Goal: Information Seeking & Learning: Learn about a topic

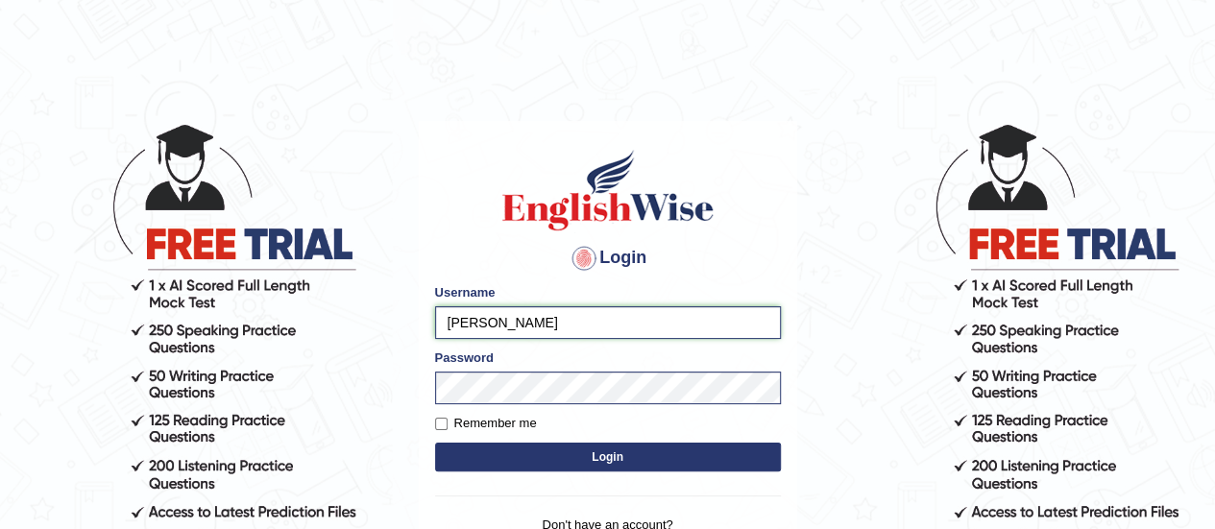
click at [511, 324] on input "tanisha" at bounding box center [608, 322] width 346 height 33
type input "karanvir_parramatta"
click at [584, 464] on button "Login" at bounding box center [608, 457] width 346 height 29
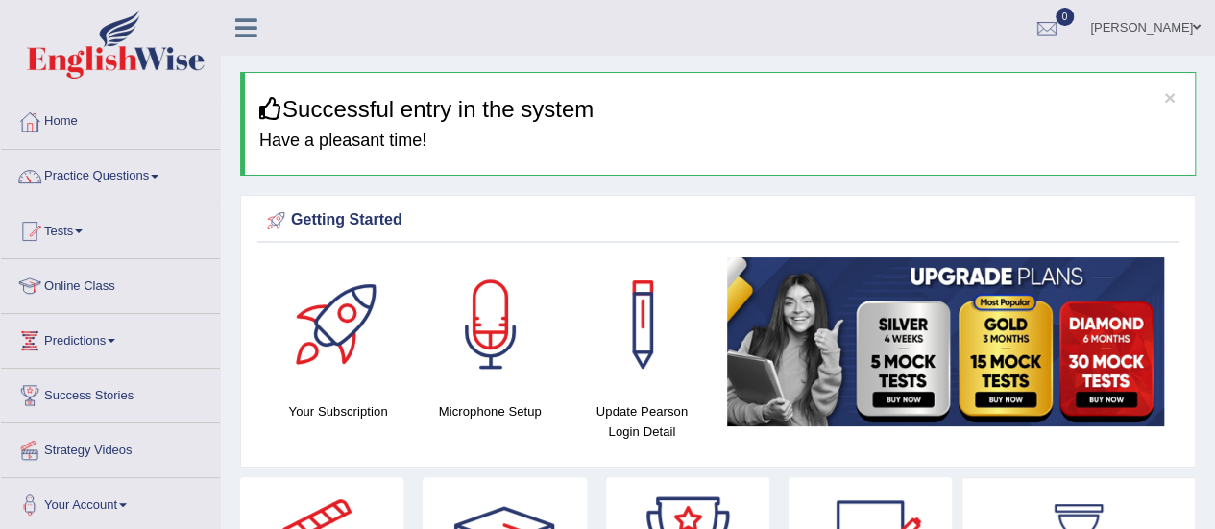
click at [140, 170] on link "Practice Questions" at bounding box center [110, 174] width 219 height 48
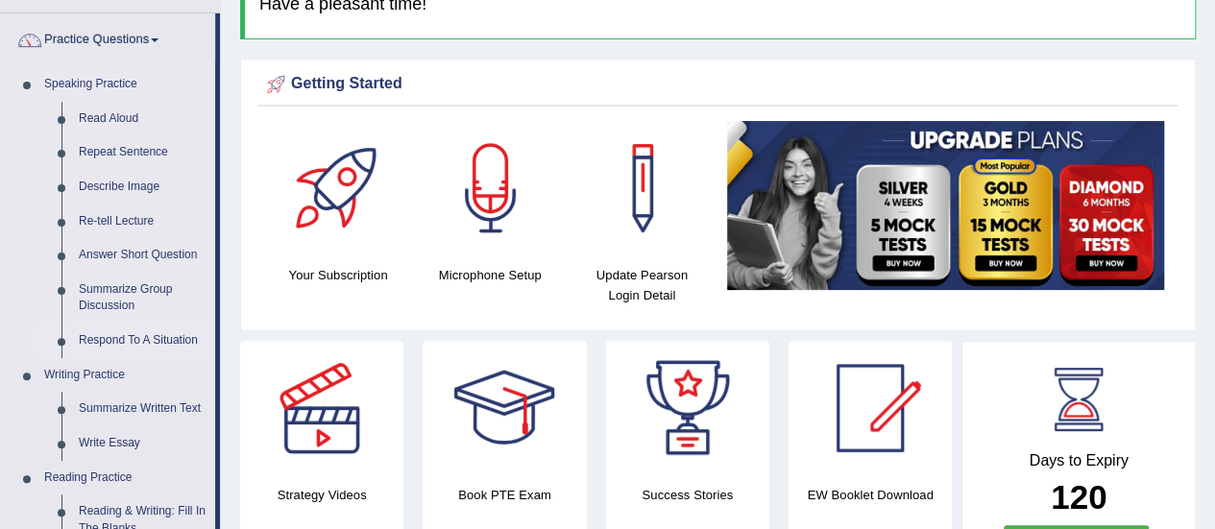
scroll to position [137, 0]
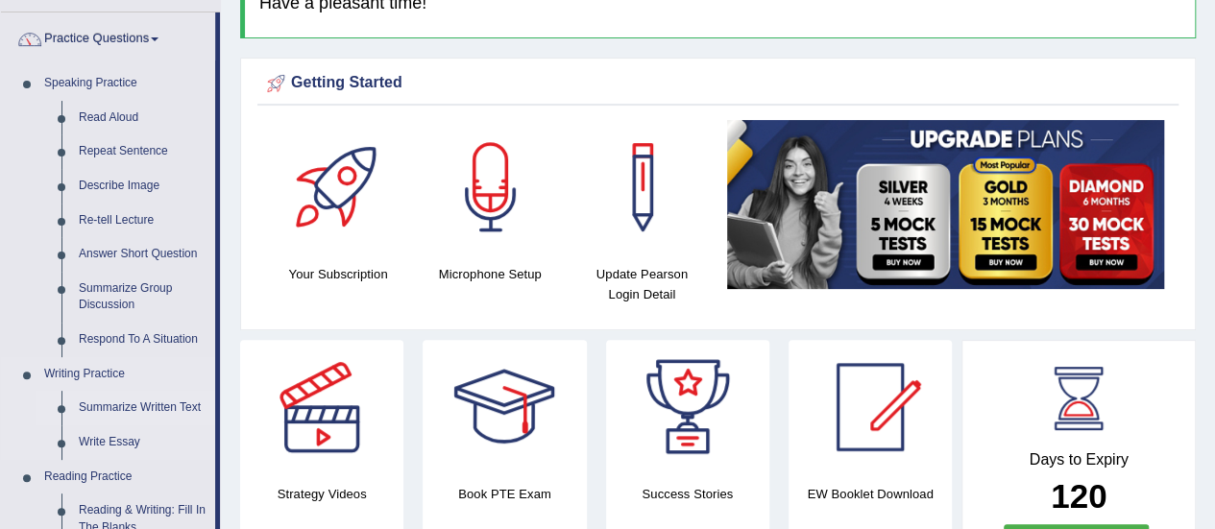
click at [132, 398] on link "Summarize Written Text" at bounding box center [142, 408] width 145 height 35
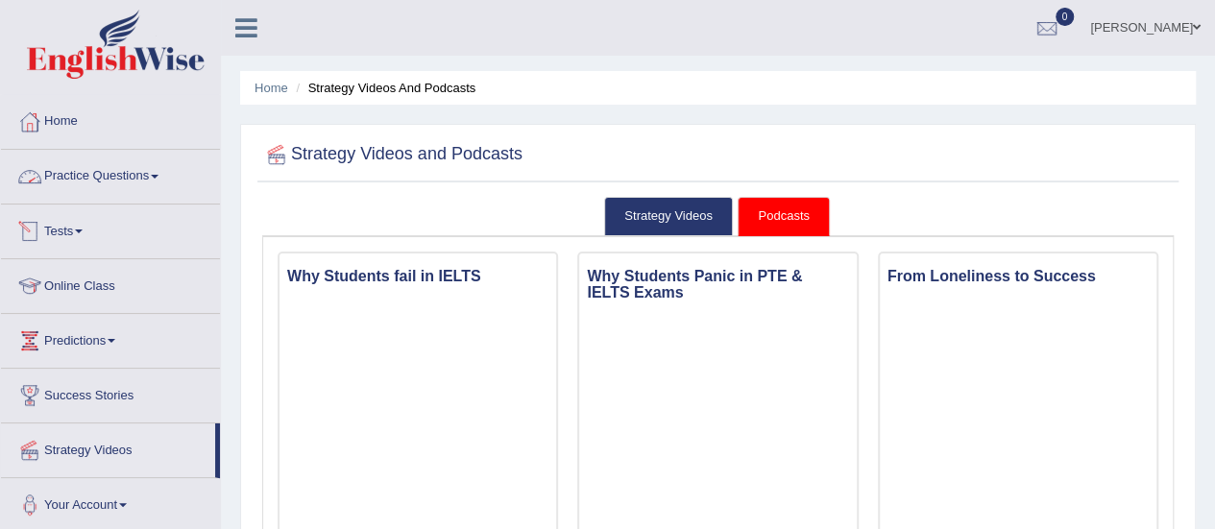
click at [136, 174] on link "Practice Questions" at bounding box center [110, 174] width 219 height 48
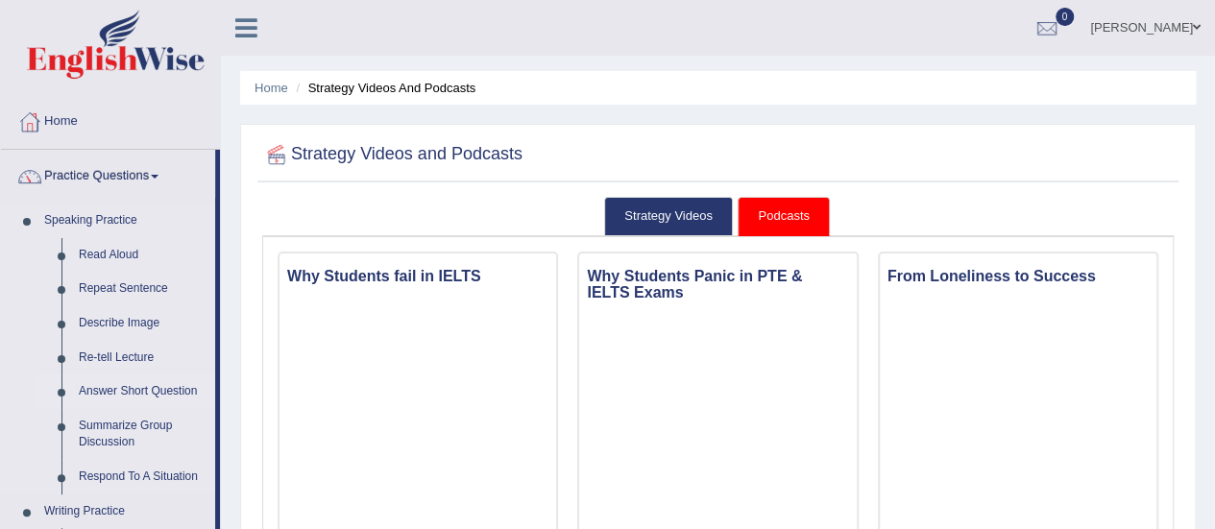
scroll to position [103, 0]
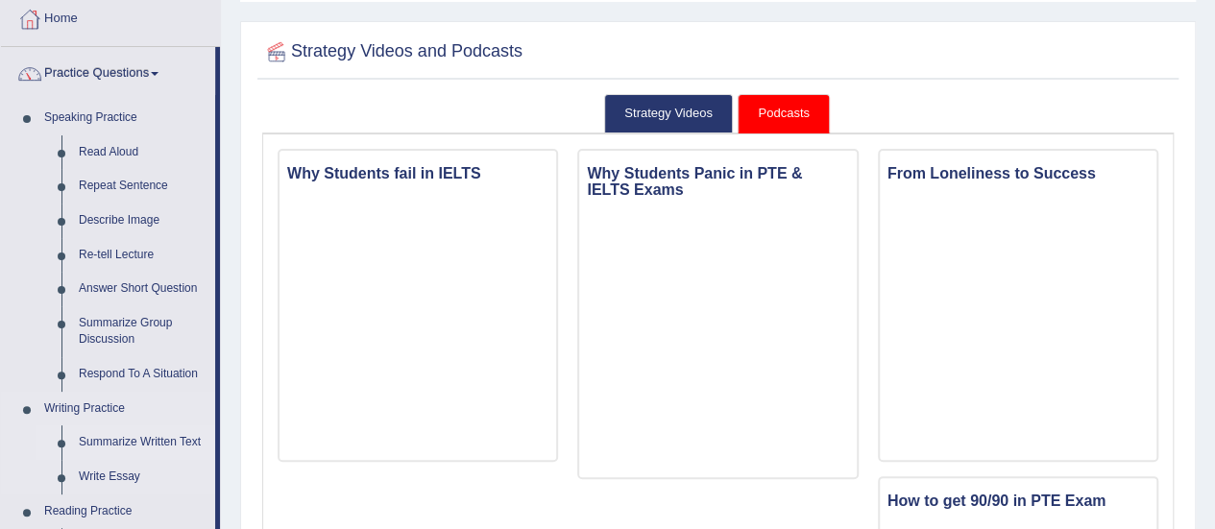
click at [119, 443] on link "Summarize Written Text" at bounding box center [142, 442] width 145 height 35
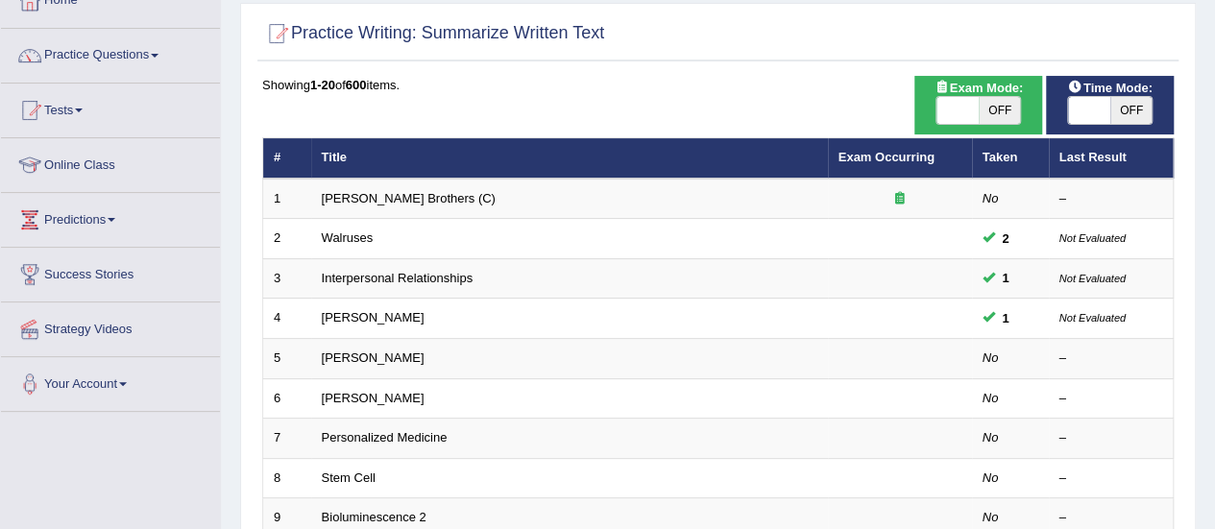
scroll to position [129, 0]
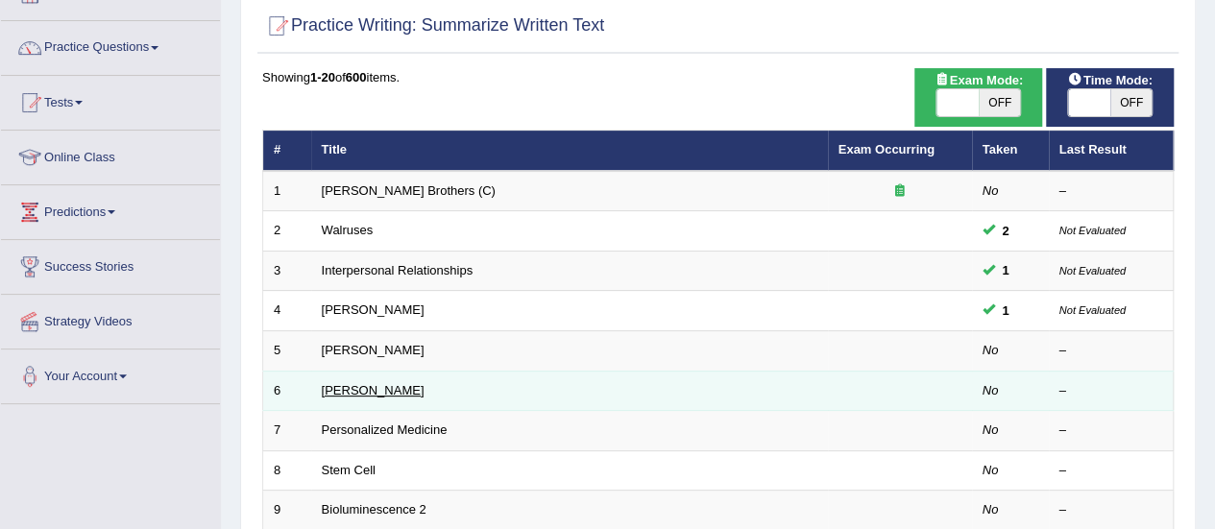
click at [374, 389] on link "Elizabeth Blackwell" at bounding box center [373, 390] width 103 height 14
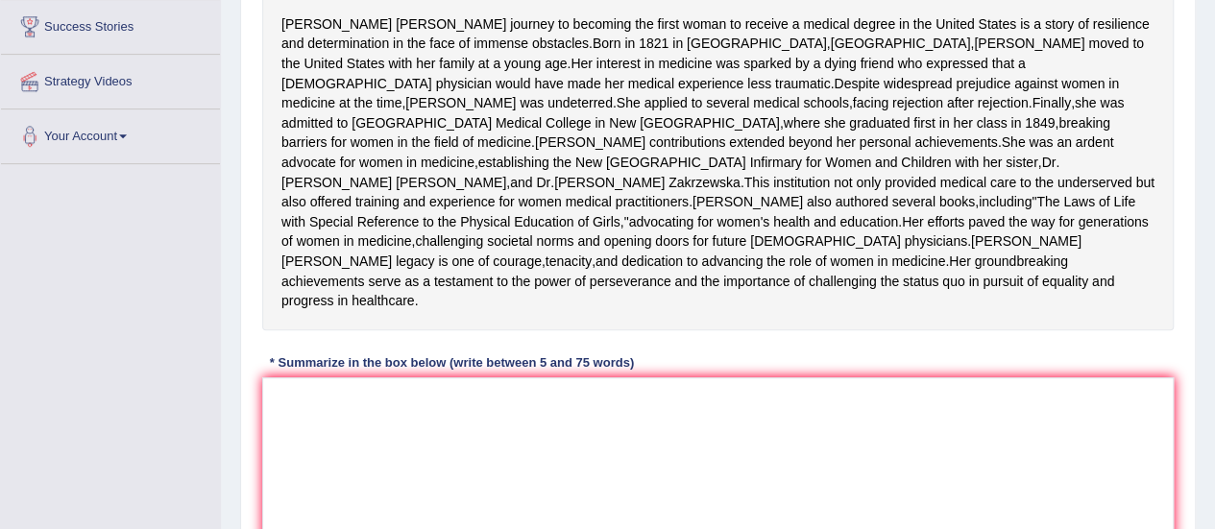
scroll to position [370, 0]
click at [469, 490] on textarea at bounding box center [717, 469] width 911 height 186
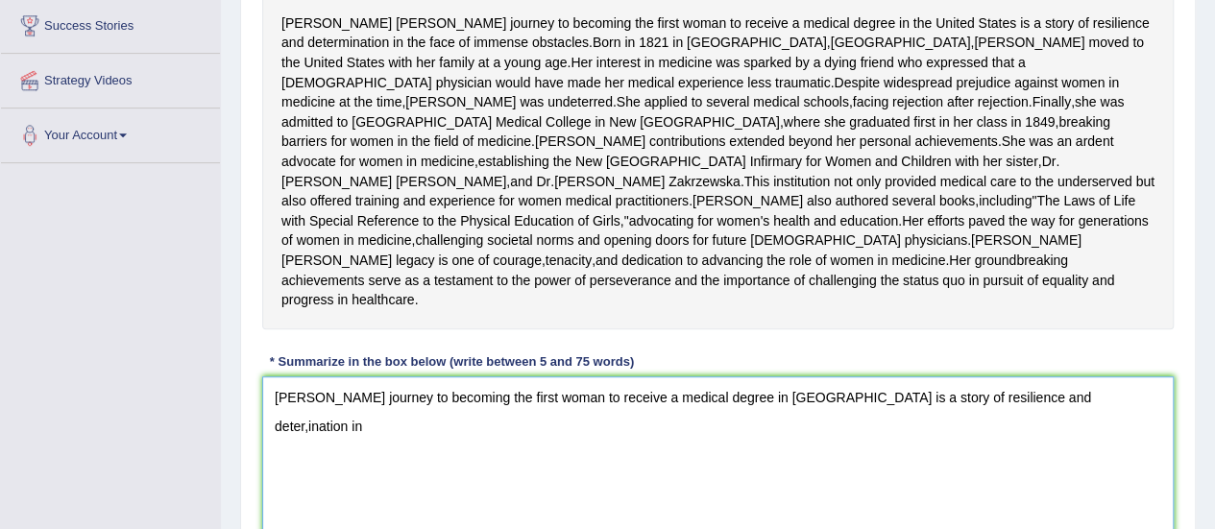
scroll to position [371, 0]
click at [1101, 491] on textarea "Elizabeth Blackwell's journey to becoming the first woman to receive a medical …" at bounding box center [717, 468] width 911 height 186
click at [1084, 516] on textarea "Elizabeth Blackwell's journey to becoming the first woman to receive a medical …" at bounding box center [717, 468] width 911 height 186
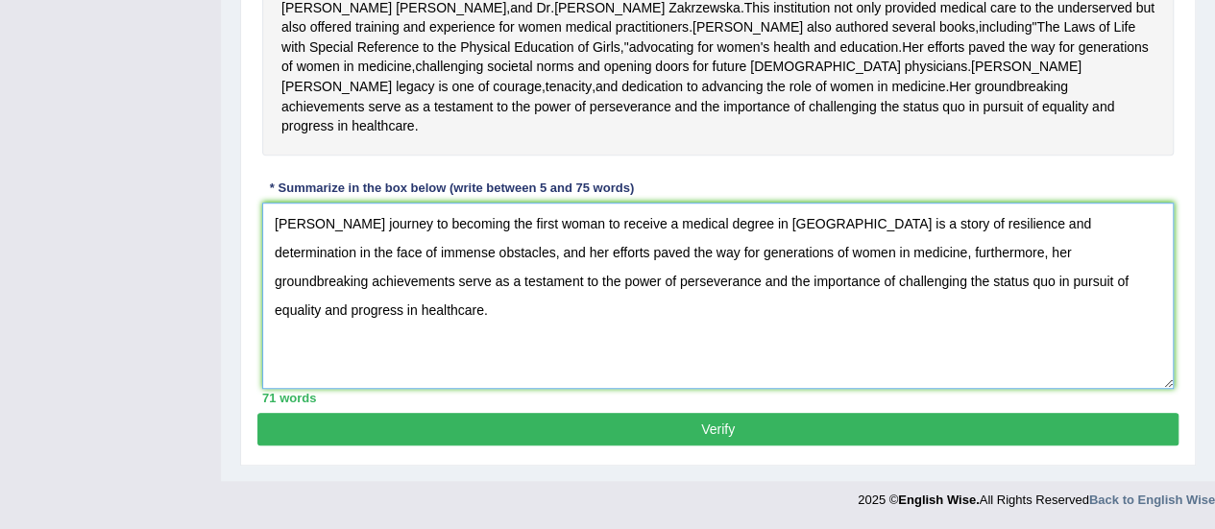
scroll to position [630, 0]
type textarea "Elizabeth Blackwell's journey to becoming the first woman to receive a medical …"
click at [712, 441] on button "Verify" at bounding box center [717, 429] width 921 height 33
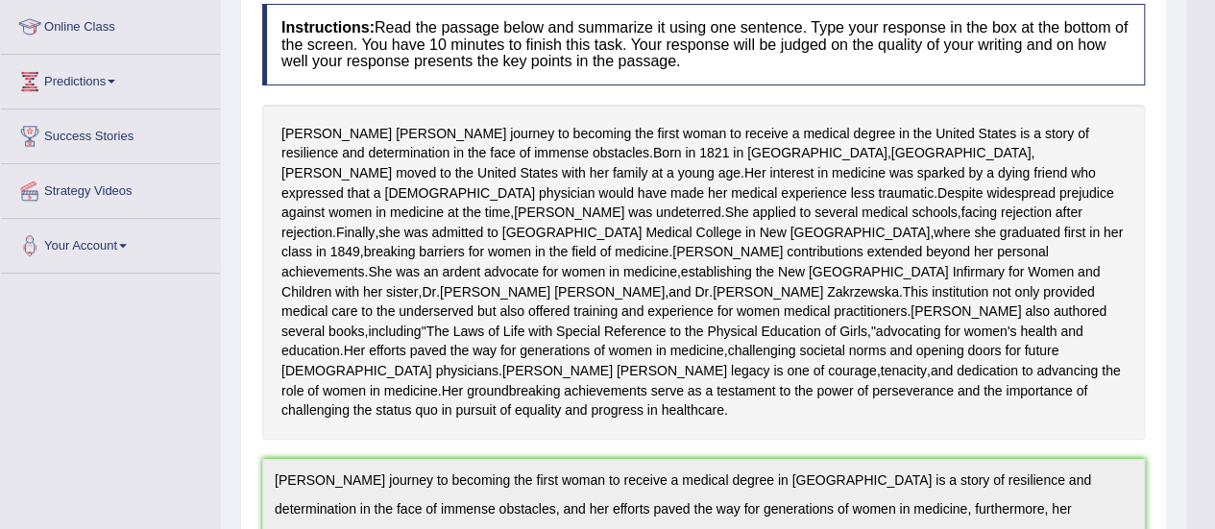
scroll to position [0, 0]
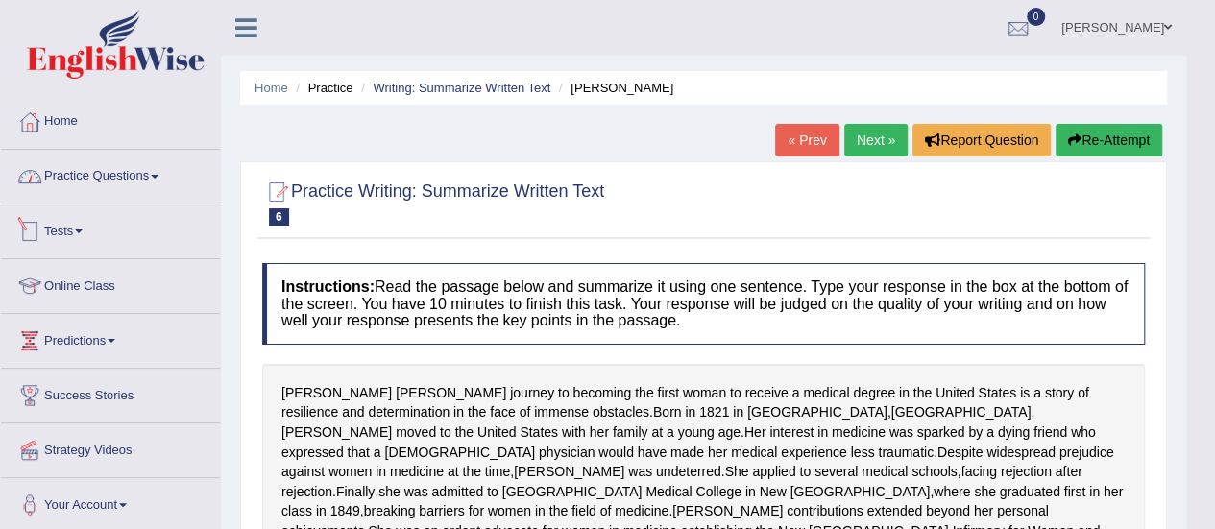
click at [111, 178] on link "Practice Questions" at bounding box center [110, 174] width 219 height 48
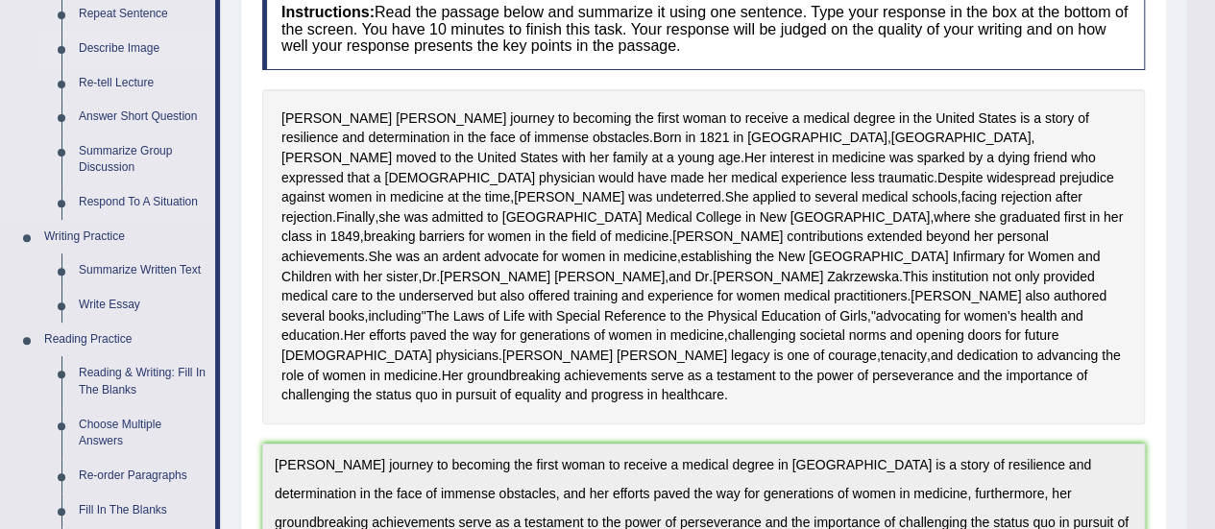
scroll to position [286, 0]
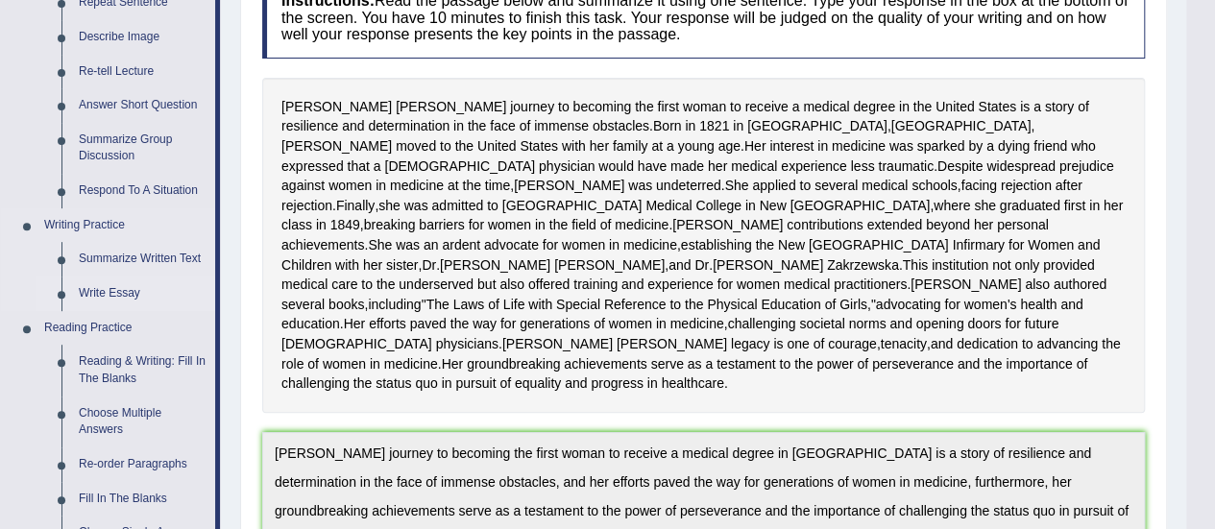
click at [108, 291] on link "Write Essay" at bounding box center [142, 294] width 145 height 35
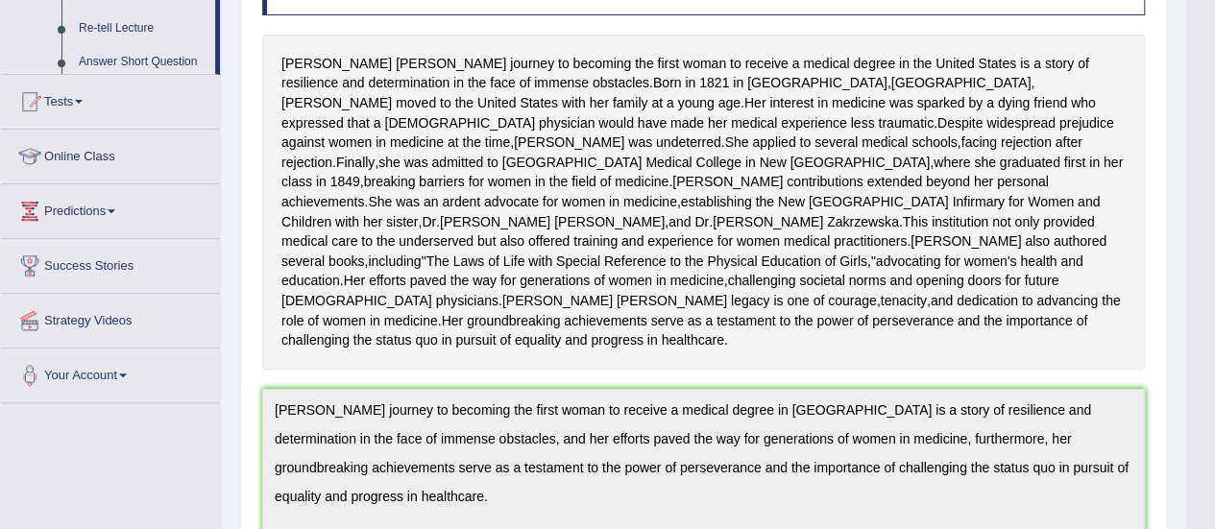
scroll to position [490, 0]
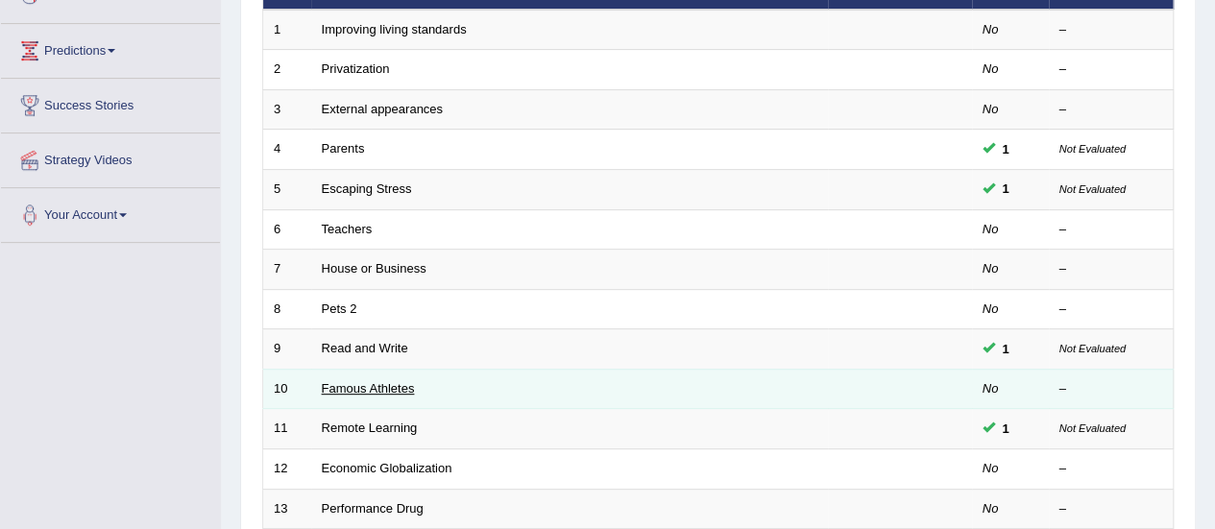
click at [350, 381] on link "Famous Athletes" at bounding box center [368, 388] width 93 height 14
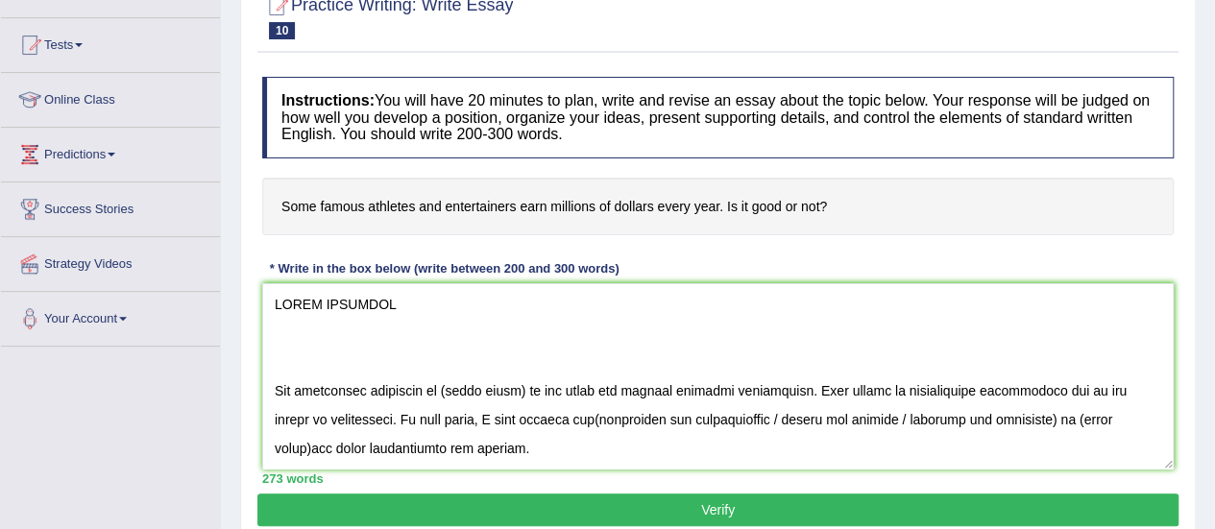
click at [294, 390] on textarea at bounding box center [717, 376] width 911 height 186
drag, startPoint x: 294, startPoint y: 390, endPoint x: 266, endPoint y: 277, distance: 116.7
click at [266, 277] on div "Instructions: You will have 20 minutes to plan, write and revise an essay about…" at bounding box center [717, 280] width 921 height 426
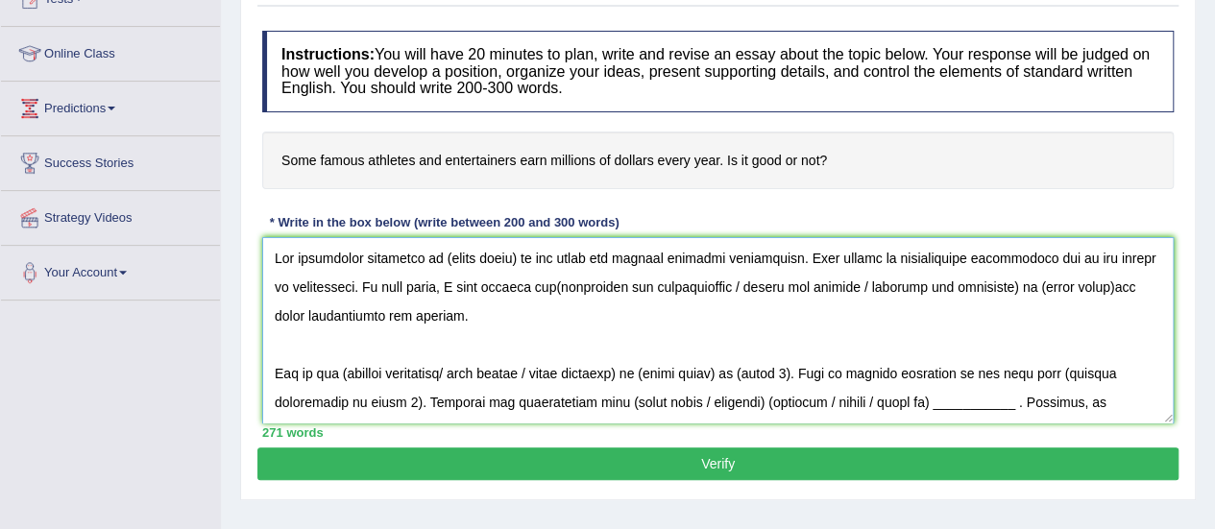
scroll to position [231, 0]
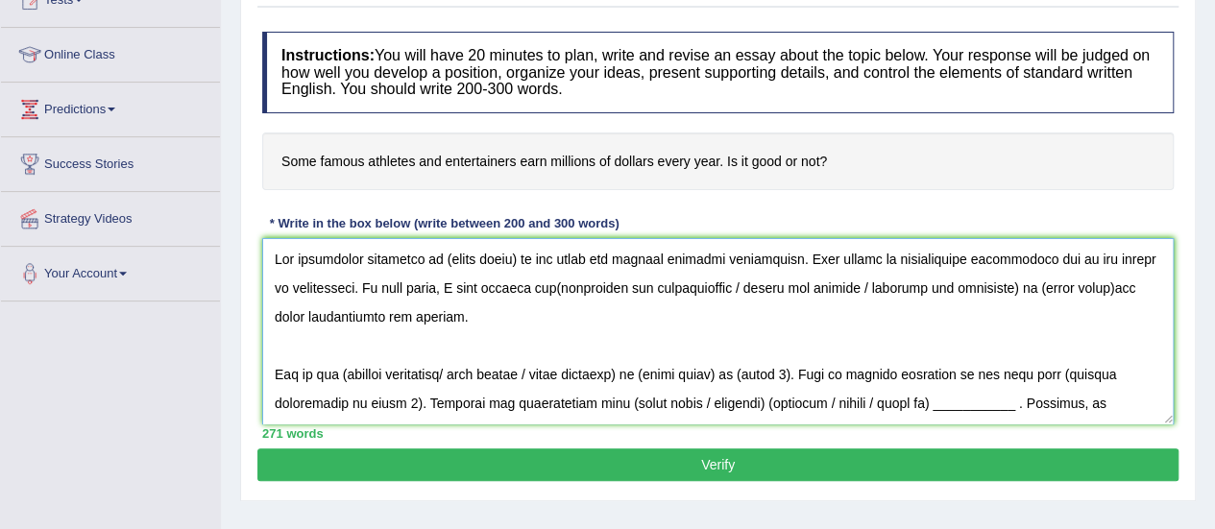
click at [518, 256] on textarea at bounding box center [717, 331] width 911 height 186
drag, startPoint x: 513, startPoint y: 255, endPoint x: 444, endPoint y: 253, distance: 69.2
click at [444, 253] on textarea at bounding box center [717, 331] width 911 height 186
click at [597, 287] on textarea at bounding box center [717, 331] width 911 height 186
drag, startPoint x: 784, startPoint y: 282, endPoint x: 1064, endPoint y: 282, distance: 279.4
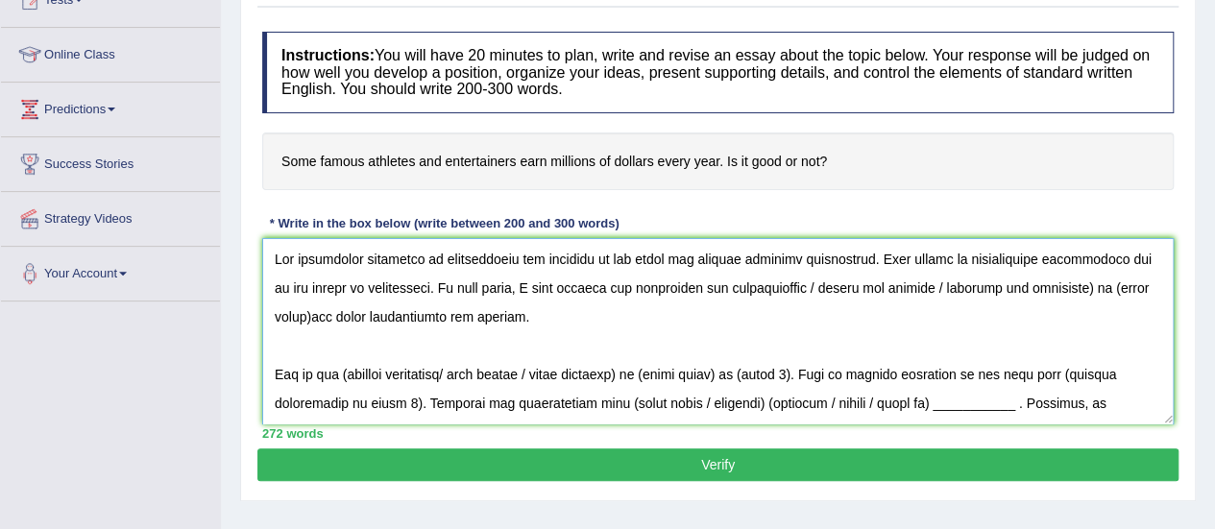
click at [1064, 282] on textarea at bounding box center [717, 331] width 911 height 186
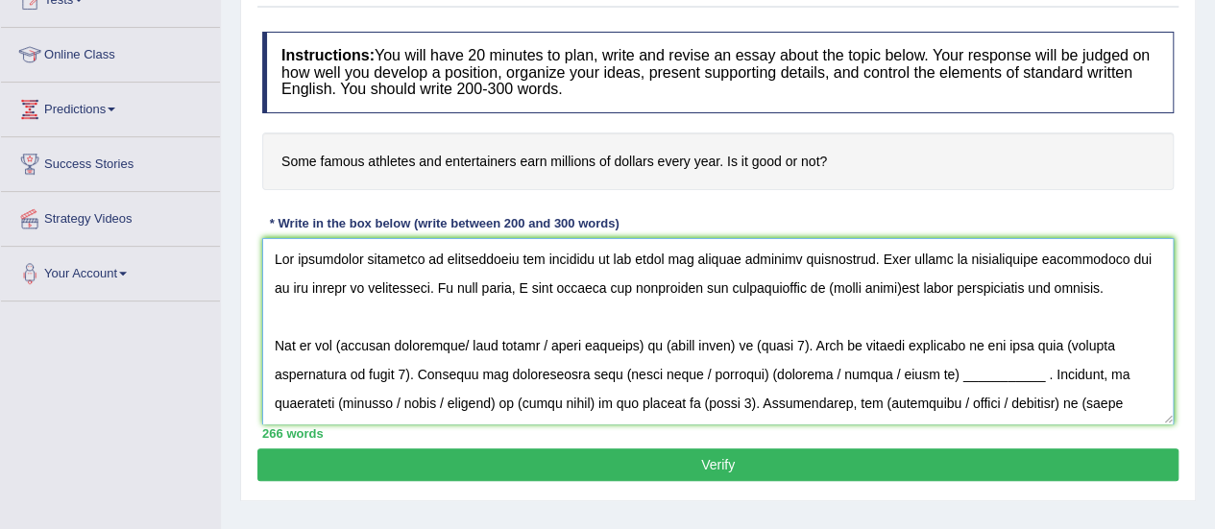
drag, startPoint x: 876, startPoint y: 291, endPoint x: 799, endPoint y: 279, distance: 77.7
click at [799, 279] on textarea at bounding box center [717, 331] width 911 height 186
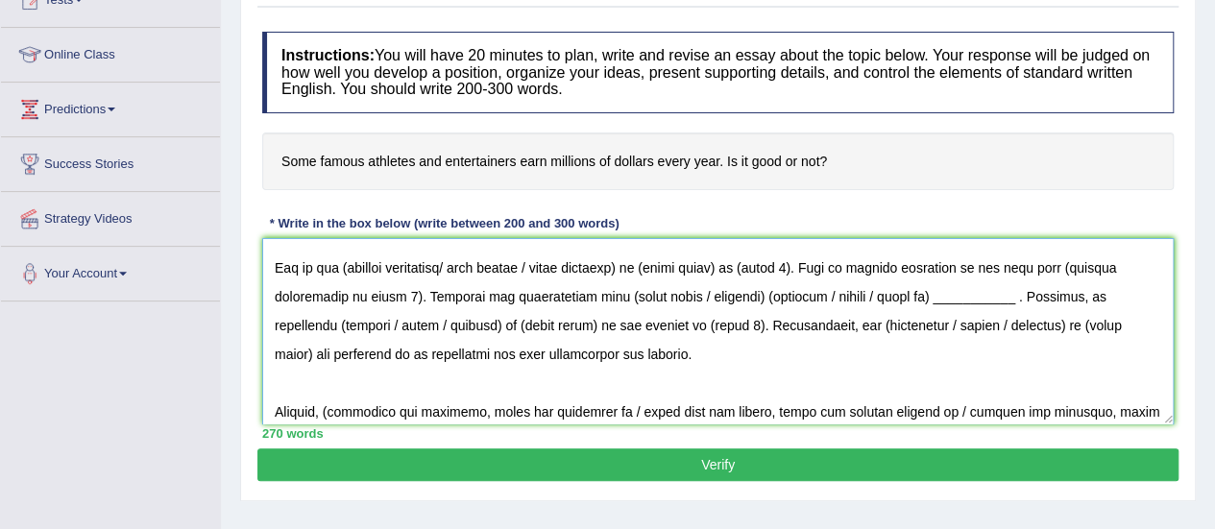
scroll to position [109, 0]
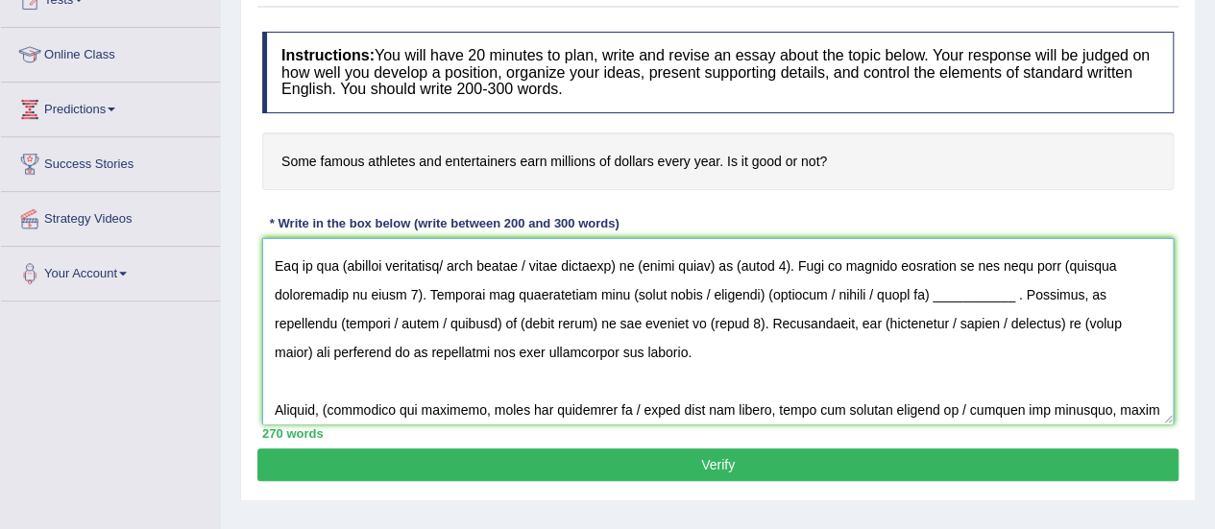
click at [346, 264] on textarea at bounding box center [717, 331] width 911 height 186
drag, startPoint x: 650, startPoint y: 264, endPoint x: 457, endPoint y: 258, distance: 193.1
click at [457, 258] on textarea at bounding box center [717, 331] width 911 height 186
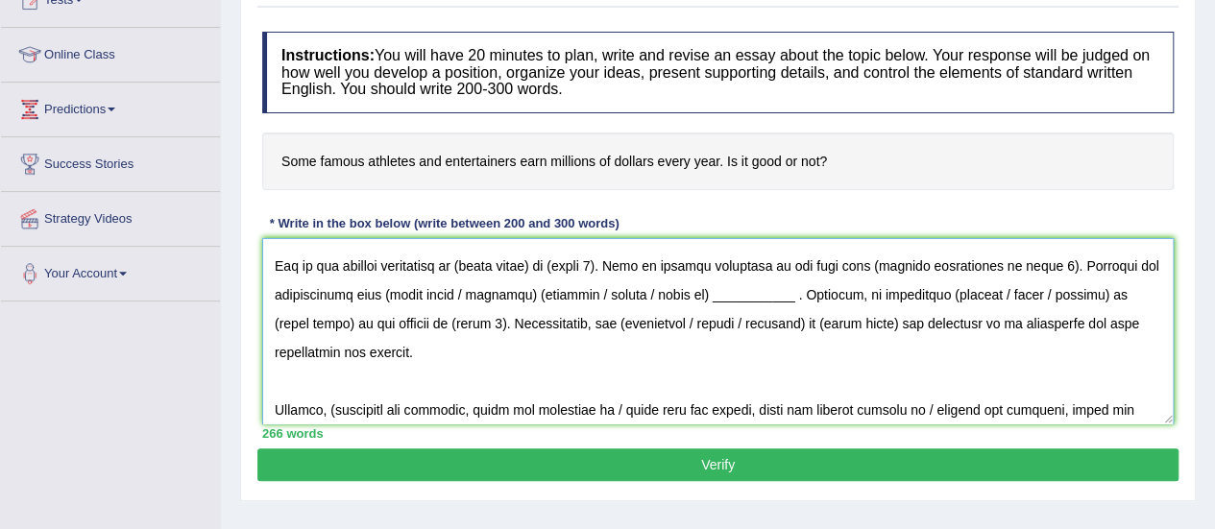
drag, startPoint x: 555, startPoint y: 272, endPoint x: 471, endPoint y: 266, distance: 83.7
click at [471, 266] on textarea at bounding box center [717, 331] width 911 height 186
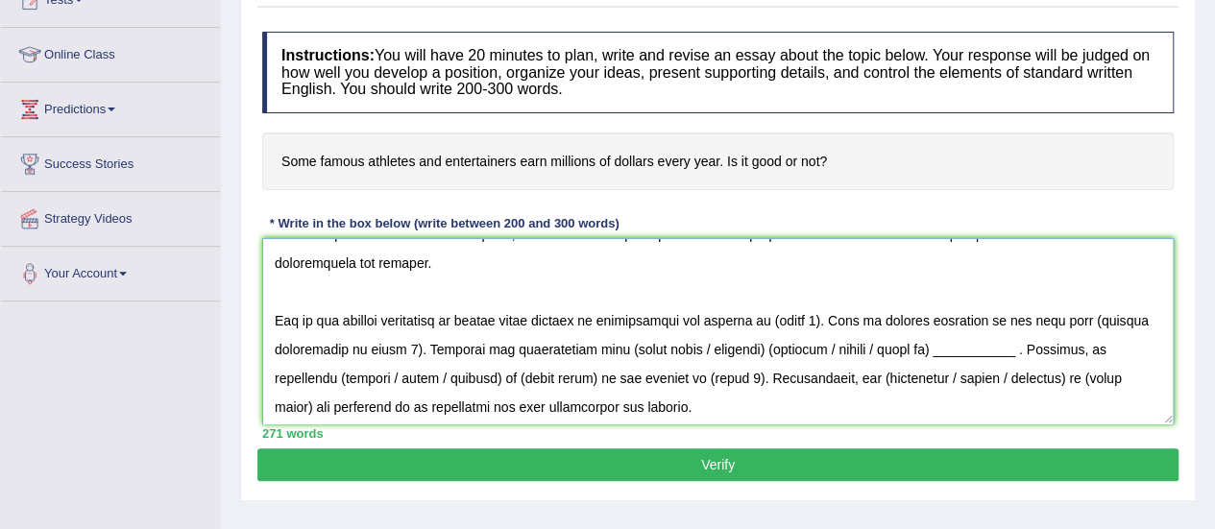
drag, startPoint x: 830, startPoint y: 324, endPoint x: 784, endPoint y: 311, distance: 47.7
click at [784, 311] on textarea at bounding box center [717, 331] width 911 height 186
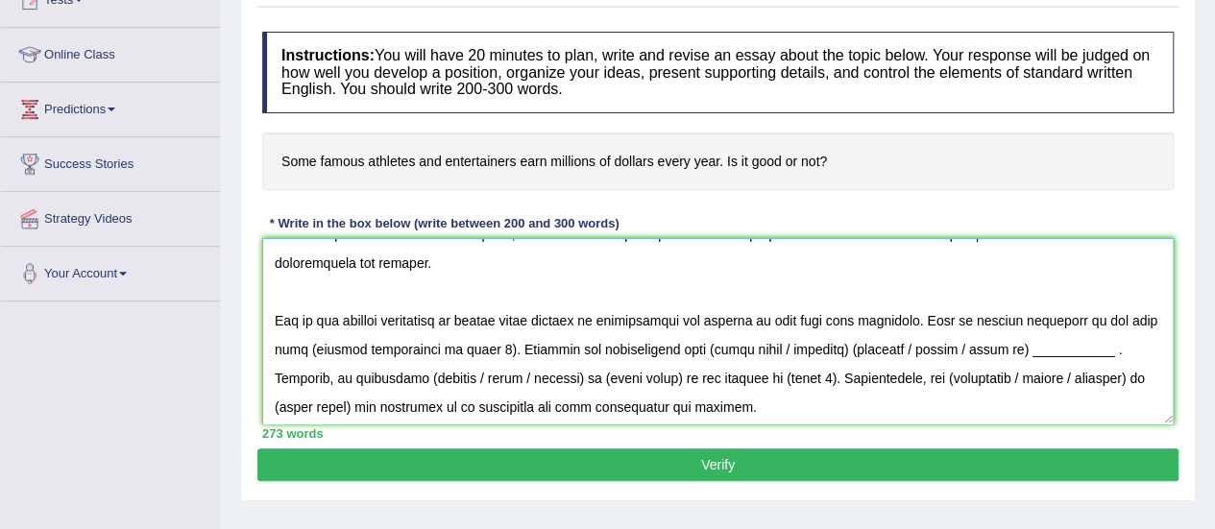
drag, startPoint x: 480, startPoint y: 347, endPoint x: 301, endPoint y: 344, distance: 179.6
click at [301, 344] on textarea at bounding box center [717, 331] width 911 height 186
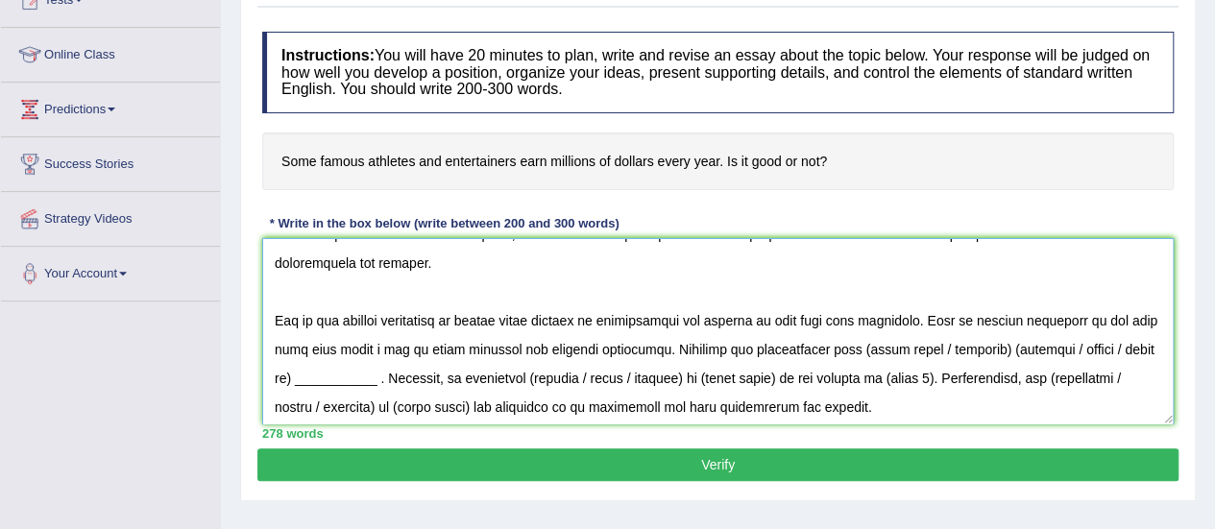
drag, startPoint x: 853, startPoint y: 345, endPoint x: 993, endPoint y: 346, distance: 140.2
click at [993, 346] on textarea at bounding box center [717, 331] width 911 height 186
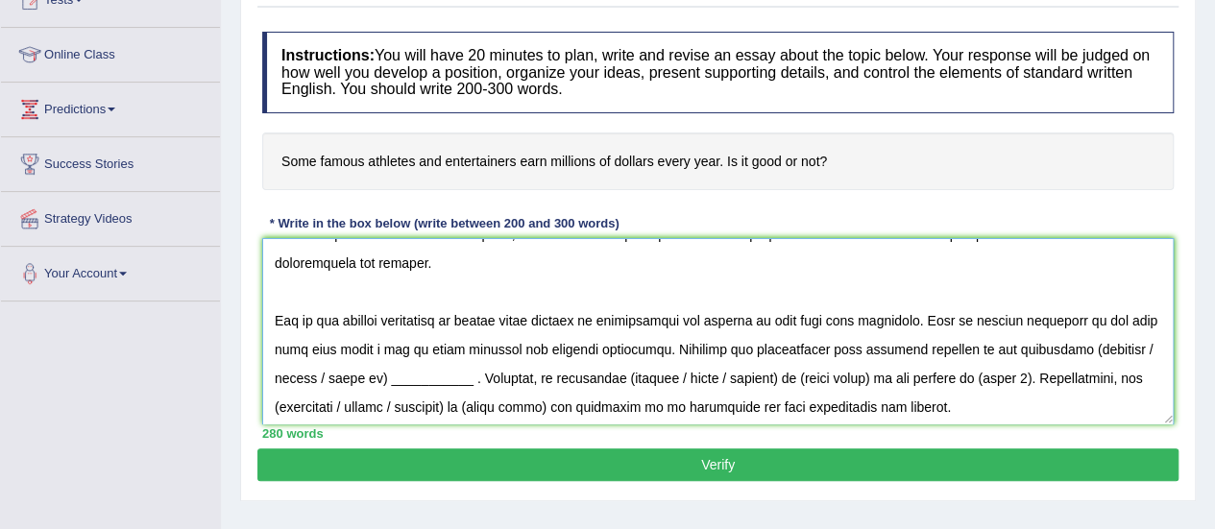
click at [1072, 350] on textarea at bounding box center [717, 331] width 911 height 186
drag, startPoint x: 332, startPoint y: 380, endPoint x: 1066, endPoint y: 352, distance: 734.1
click at [1066, 352] on textarea at bounding box center [717, 331] width 911 height 186
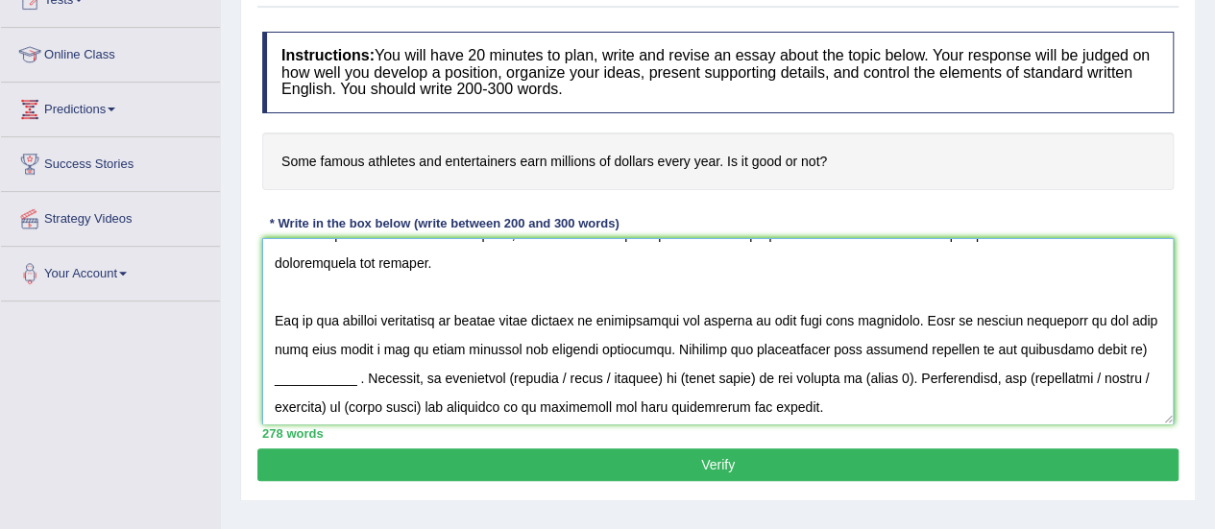
click at [1116, 349] on textarea at bounding box center [717, 331] width 911 height 186
drag, startPoint x: 367, startPoint y: 382, endPoint x: 269, endPoint y: 385, distance: 98.0
click at [269, 385] on textarea at bounding box center [717, 331] width 911 height 186
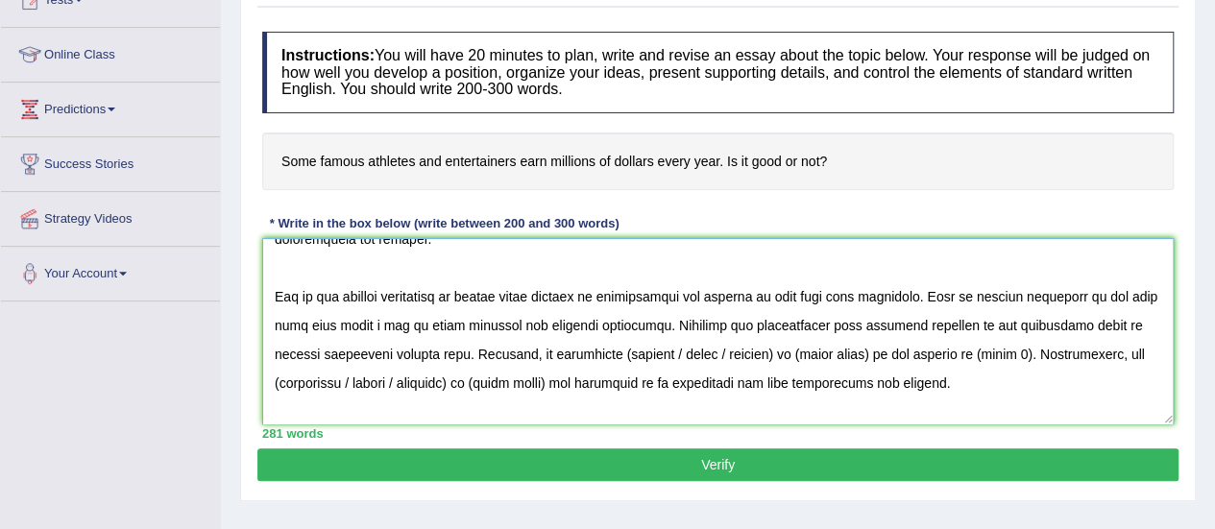
scroll to position [79, 0]
click at [620, 358] on textarea at bounding box center [717, 331] width 911 height 186
drag, startPoint x: 659, startPoint y: 347, endPoint x: 766, endPoint y: 355, distance: 107.9
click at [766, 355] on textarea at bounding box center [717, 331] width 911 height 186
drag, startPoint x: 751, startPoint y: 350, endPoint x: 676, endPoint y: 353, distance: 75.0
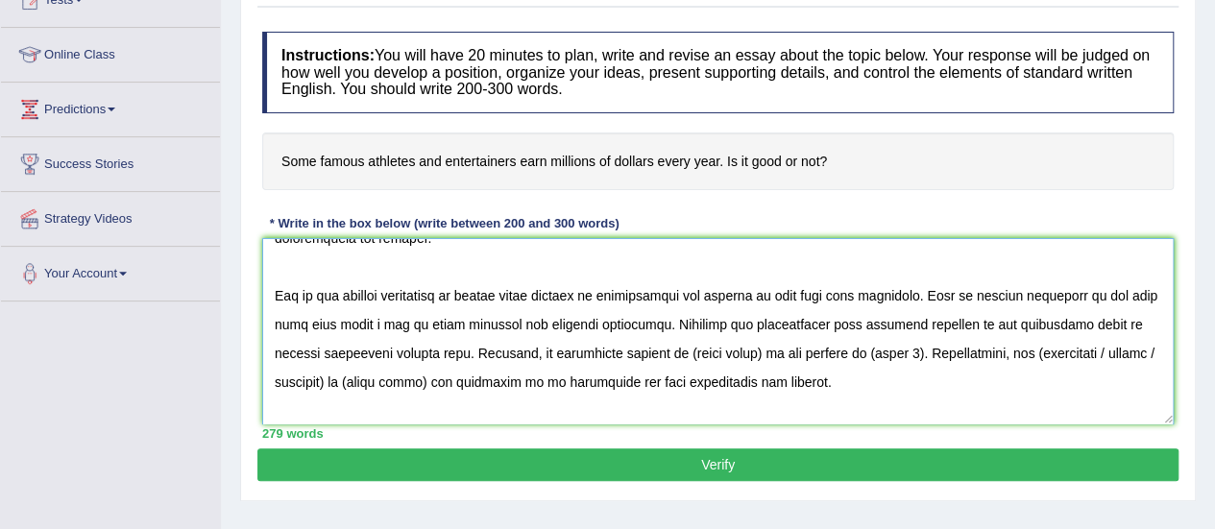
click at [676, 353] on textarea at bounding box center [717, 331] width 911 height 186
drag, startPoint x: 1135, startPoint y: 349, endPoint x: 1001, endPoint y: 348, distance: 134.4
click at [1001, 348] on textarea at bounding box center [717, 331] width 911 height 186
click at [947, 352] on textarea at bounding box center [717, 331] width 911 height 186
drag, startPoint x: 1135, startPoint y: 347, endPoint x: 1039, endPoint y: 361, distance: 97.1
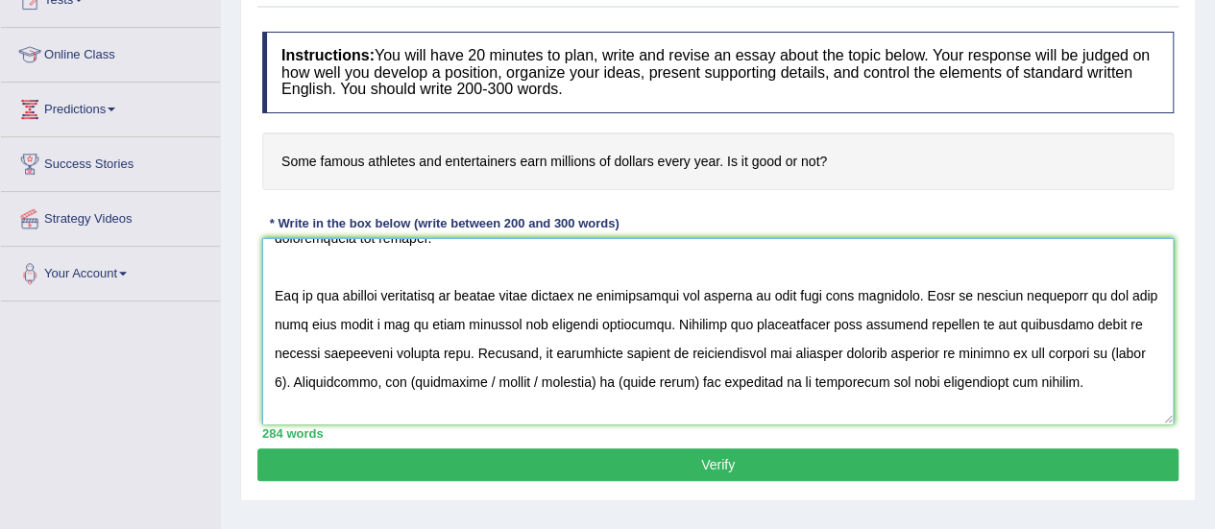
click at [1039, 361] on textarea at bounding box center [717, 331] width 911 height 186
click at [1140, 345] on textarea at bounding box center [717, 331] width 911 height 186
drag, startPoint x: 1139, startPoint y: 347, endPoint x: 1003, endPoint y: 359, distance: 136.0
click at [1003, 359] on textarea at bounding box center [717, 331] width 911 height 186
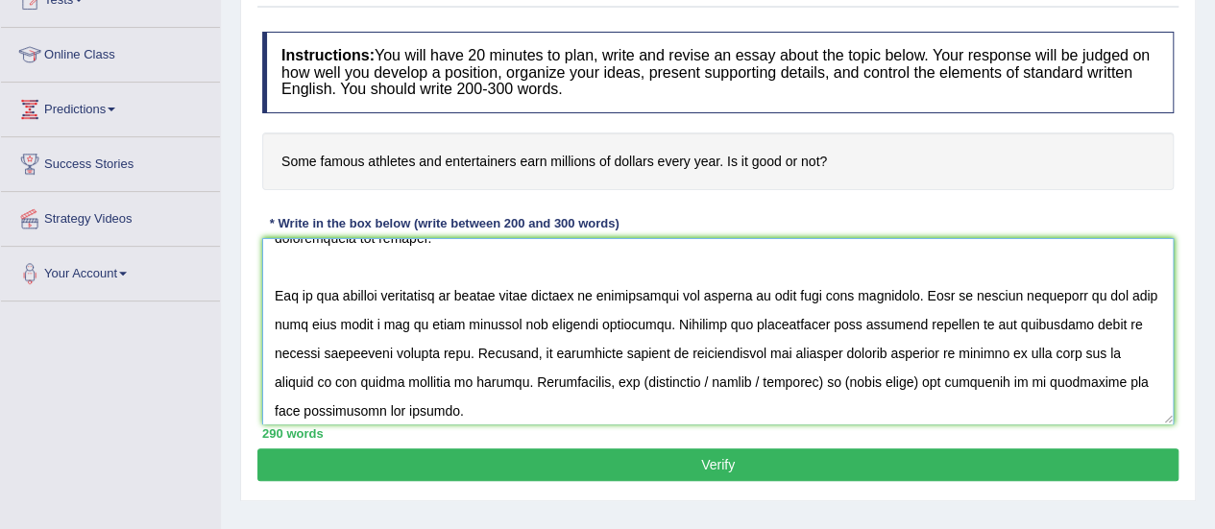
drag, startPoint x: 781, startPoint y: 382, endPoint x: 664, endPoint y: 375, distance: 116.4
click at [664, 375] on textarea at bounding box center [717, 331] width 911 height 186
click at [592, 386] on textarea at bounding box center [717, 331] width 911 height 186
drag, startPoint x: 753, startPoint y: 382, endPoint x: 675, endPoint y: 375, distance: 78.1
click at [675, 375] on textarea at bounding box center [717, 331] width 911 height 186
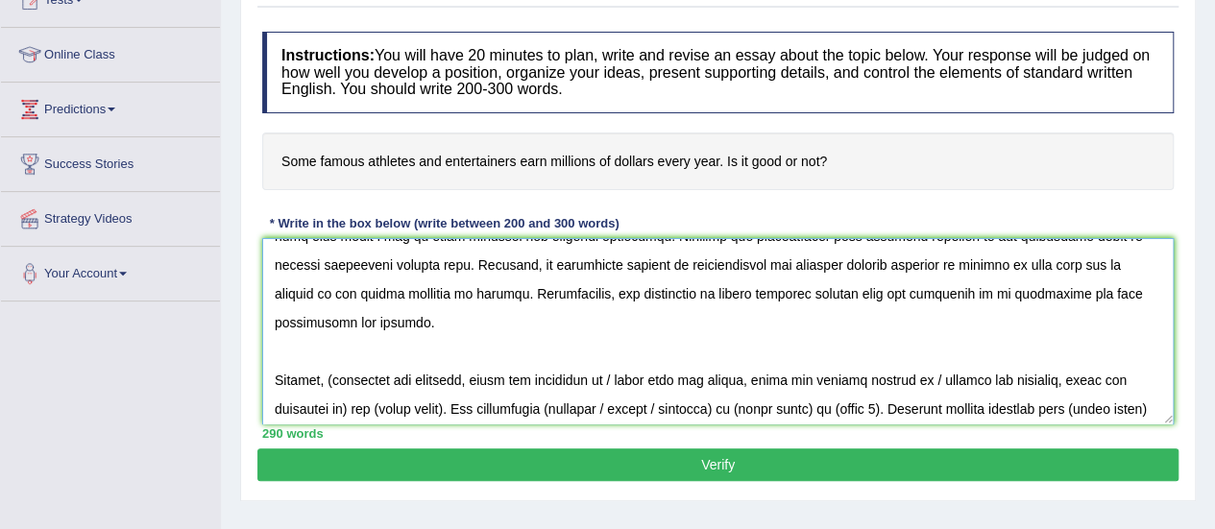
scroll to position [171, 0]
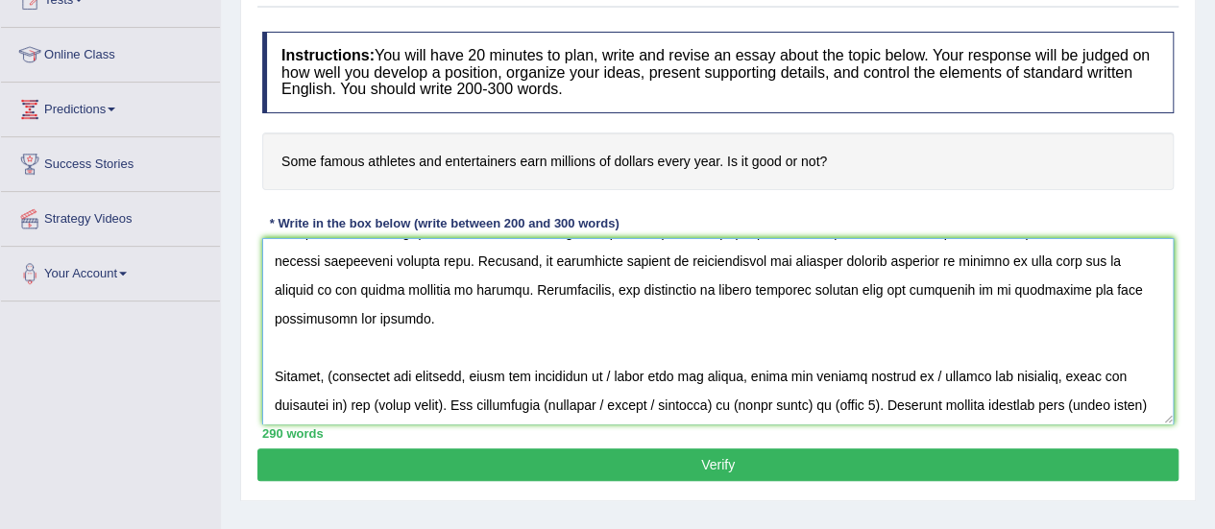
click at [340, 381] on textarea at bounding box center [717, 331] width 911 height 186
drag, startPoint x: 609, startPoint y: 372, endPoint x: 346, endPoint y: 404, distance: 265.1
click at [346, 404] on textarea at bounding box center [717, 331] width 911 height 186
drag, startPoint x: 709, startPoint y: 376, endPoint x: 631, endPoint y: 364, distance: 78.8
click at [631, 364] on textarea at bounding box center [717, 331] width 911 height 186
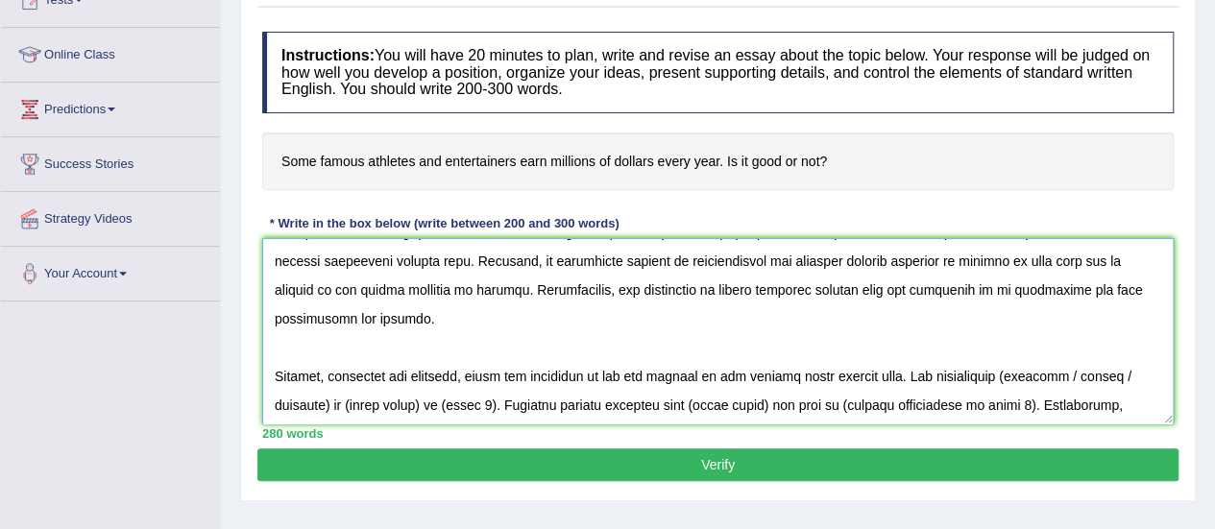
scroll to position [252, 0]
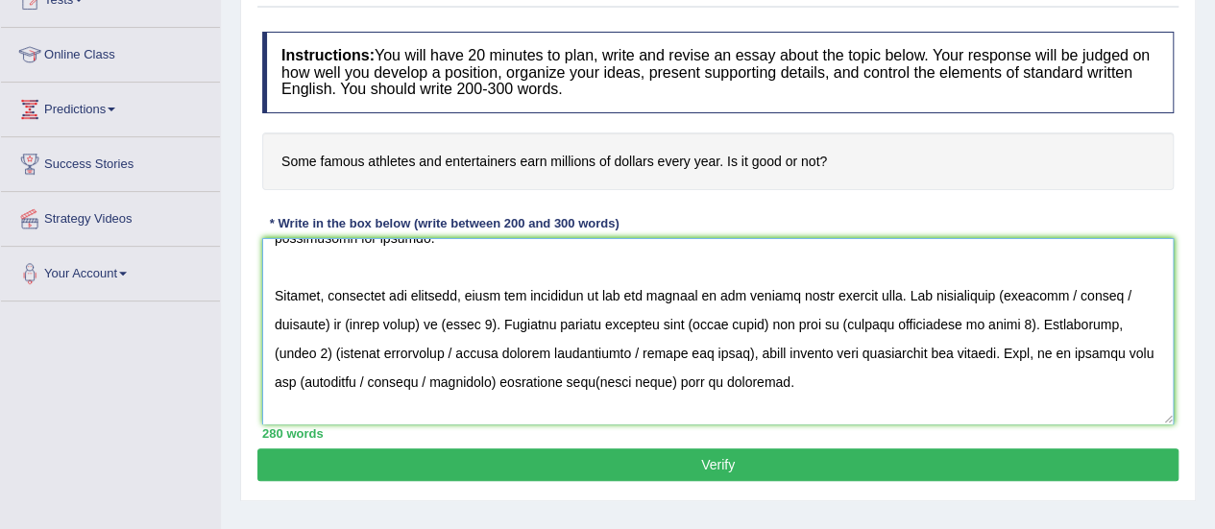
click at [1004, 298] on textarea at bounding box center [717, 331] width 911 height 186
click at [328, 324] on textarea at bounding box center [717, 331] width 911 height 186
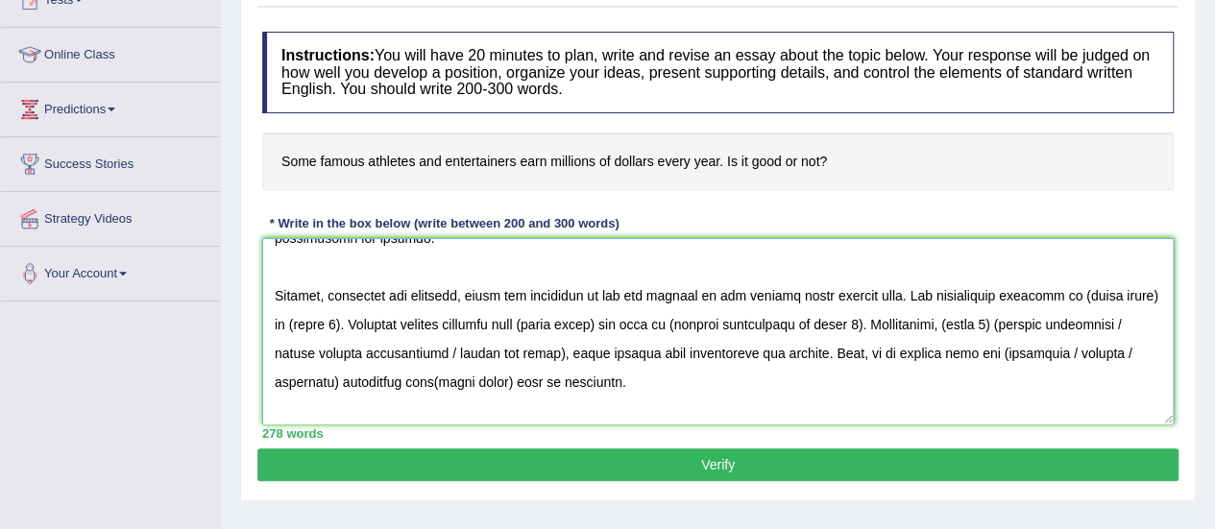
drag, startPoint x: 310, startPoint y: 327, endPoint x: 1076, endPoint y: 302, distance: 766.6
click at [1076, 302] on textarea at bounding box center [717, 331] width 911 height 186
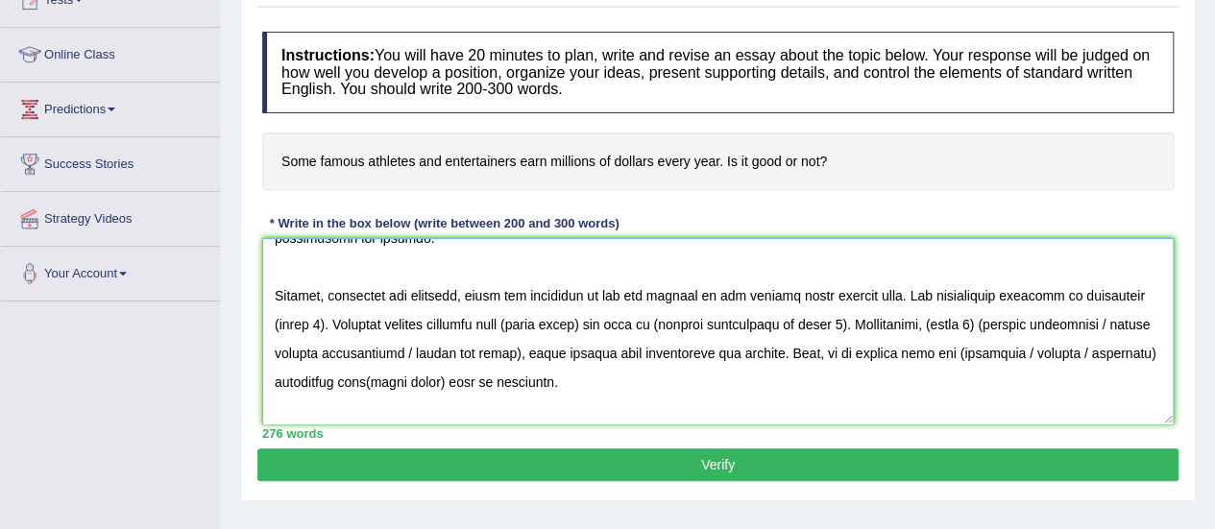
type textarea "The increasing influence of entertainers and athletes on our lives has ignited …"
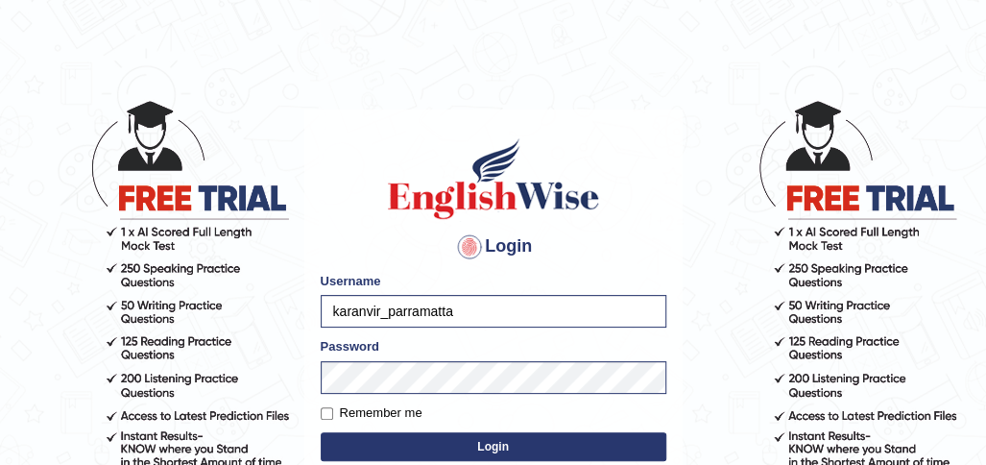
click at [444, 443] on button "Login" at bounding box center [494, 446] width 346 height 29
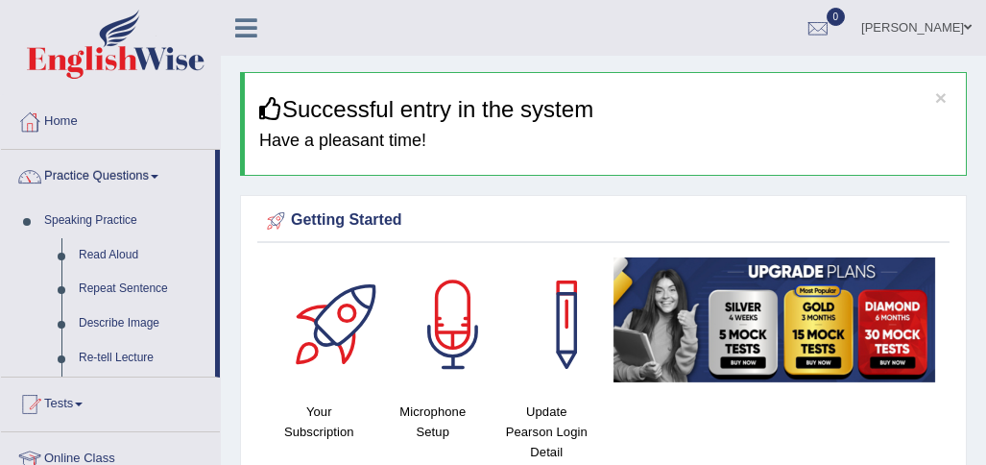
scroll to position [331, 0]
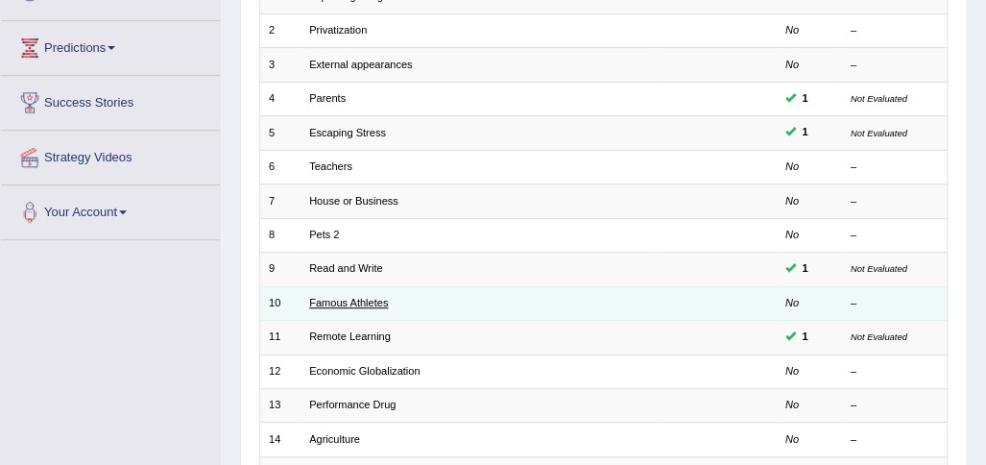
scroll to position [293, 0]
click at [355, 301] on link "Famous Athletes" at bounding box center [348, 303] width 79 height 12
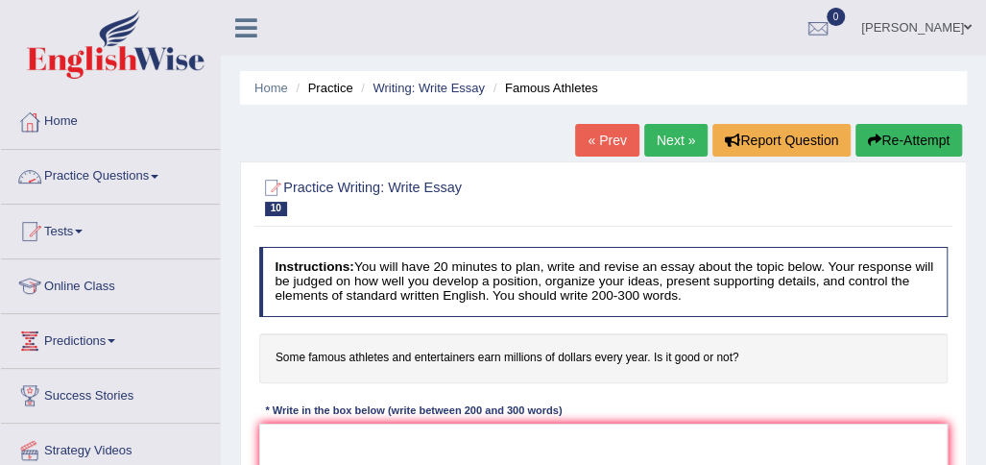
click at [136, 181] on link "Practice Questions" at bounding box center [110, 174] width 219 height 48
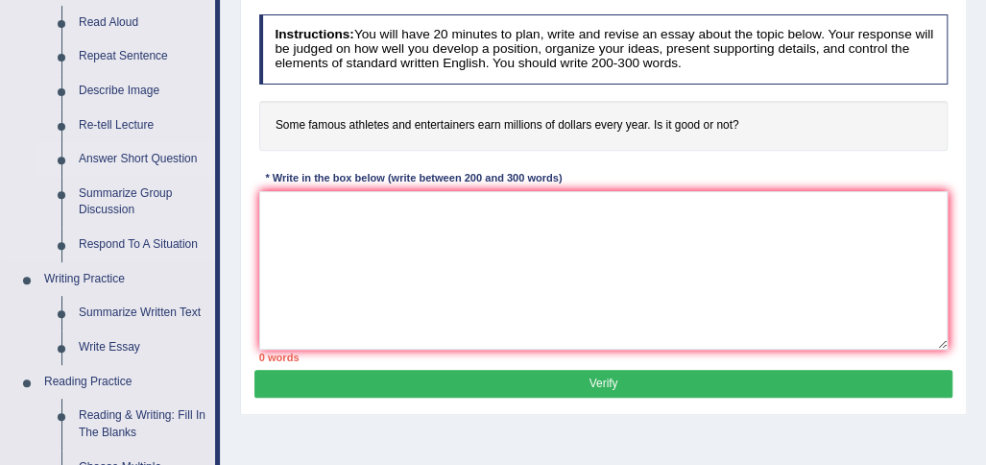
scroll to position [357, 0]
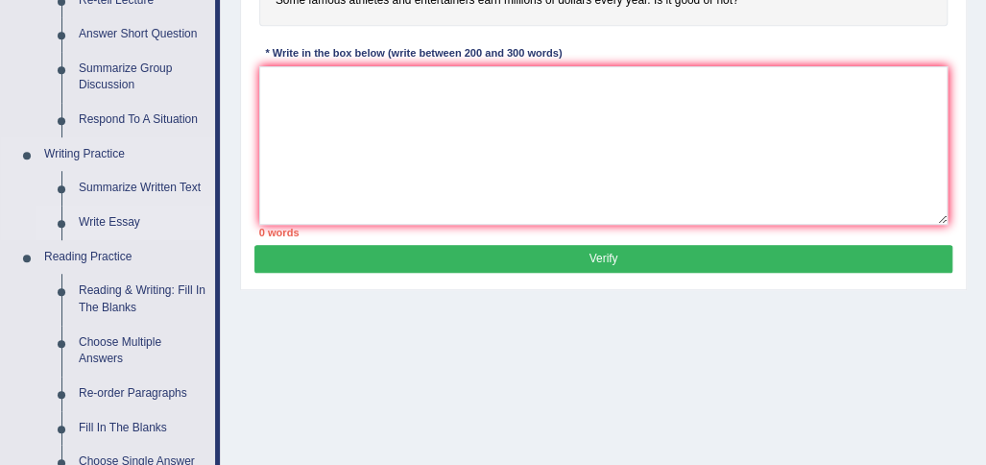
click at [98, 224] on link "Write Essay" at bounding box center [142, 222] width 145 height 35
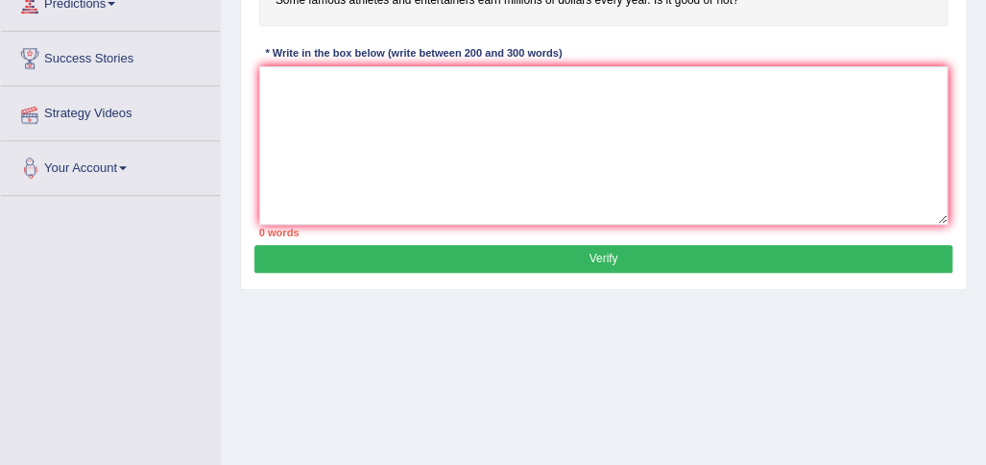
scroll to position [405, 0]
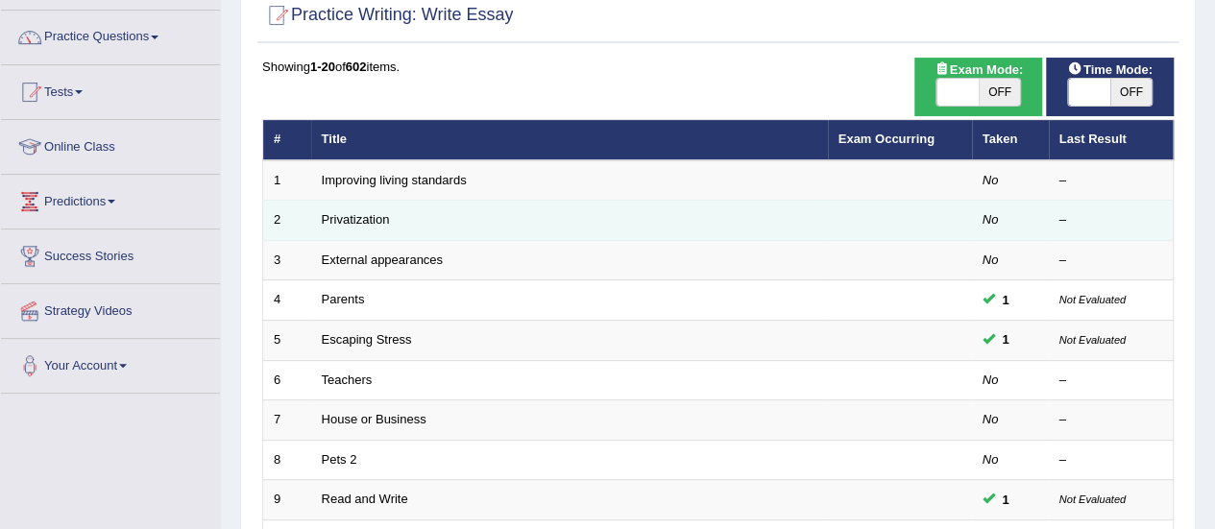
scroll to position [159, 0]
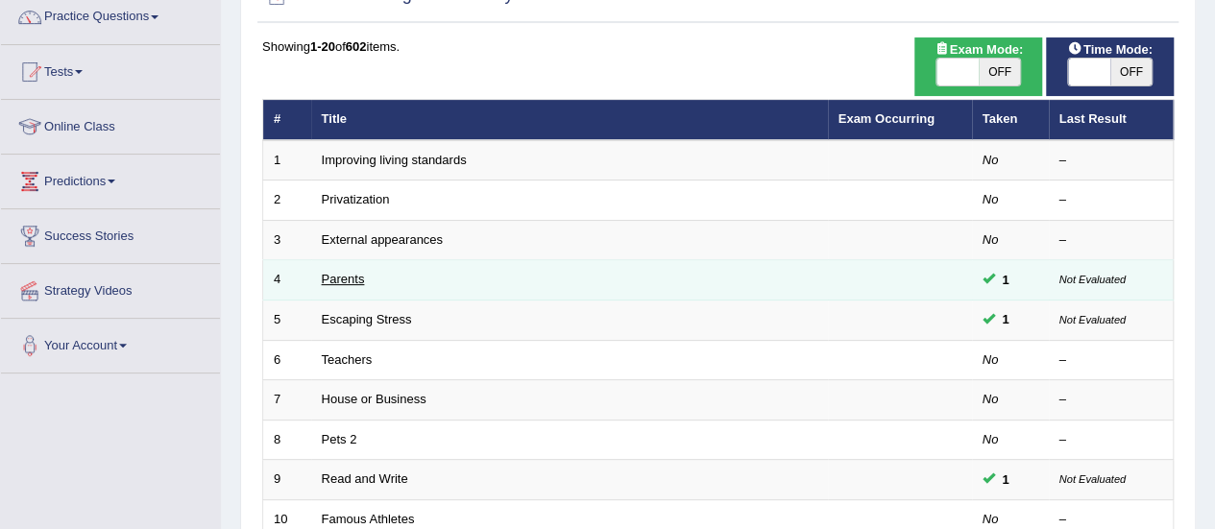
click at [346, 279] on link "Parents" at bounding box center [343, 279] width 43 height 14
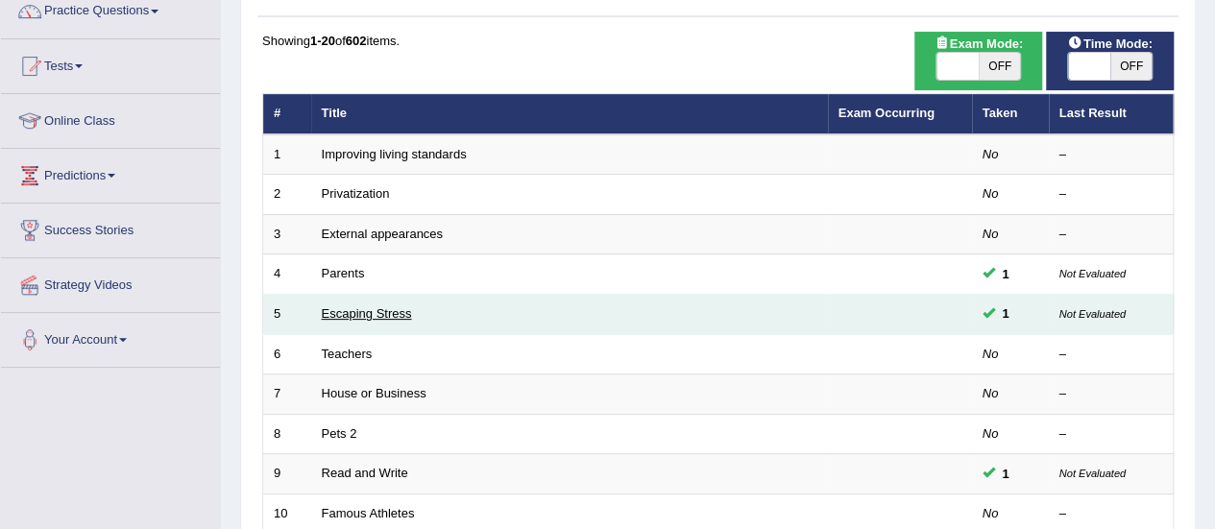
click at [398, 317] on link "Escaping Stress" at bounding box center [367, 313] width 90 height 14
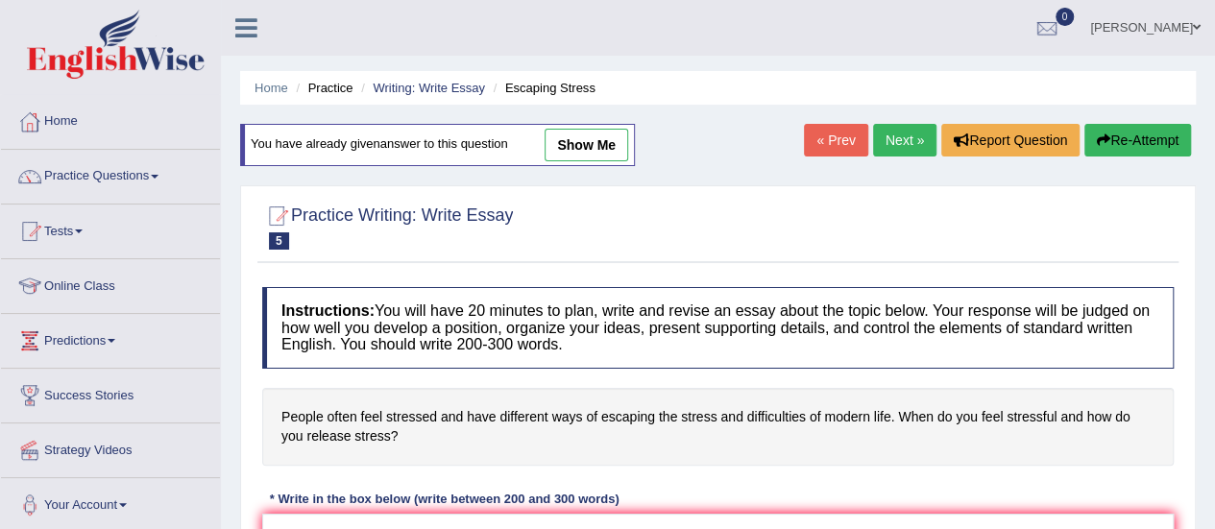
scroll to position [13, 0]
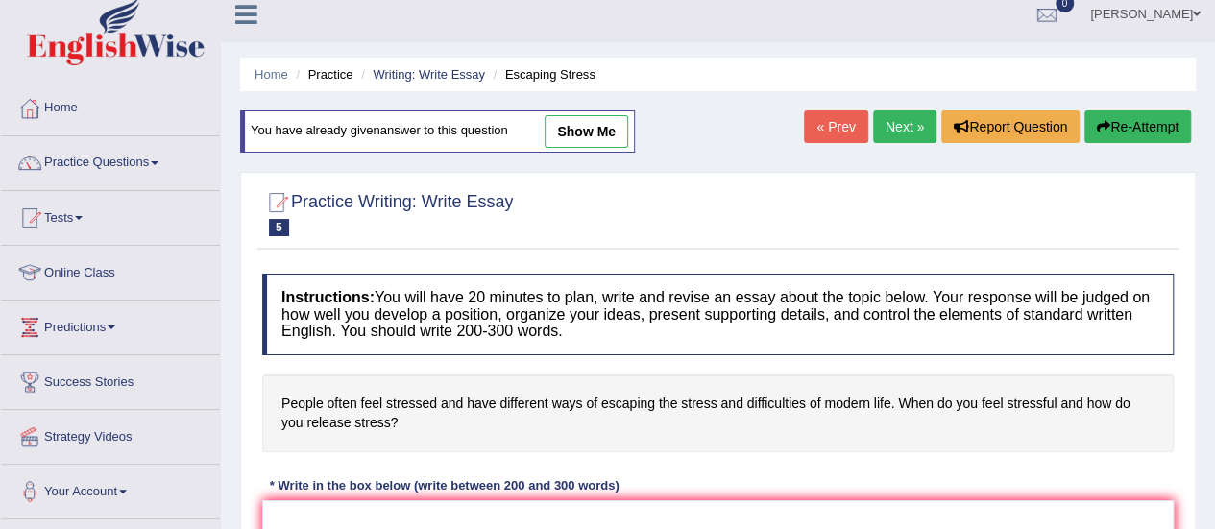
click at [601, 130] on link "show me" at bounding box center [586, 131] width 84 height 33
type textarea "The increasing influence of stress on our lives has ignited numerous discussion…"
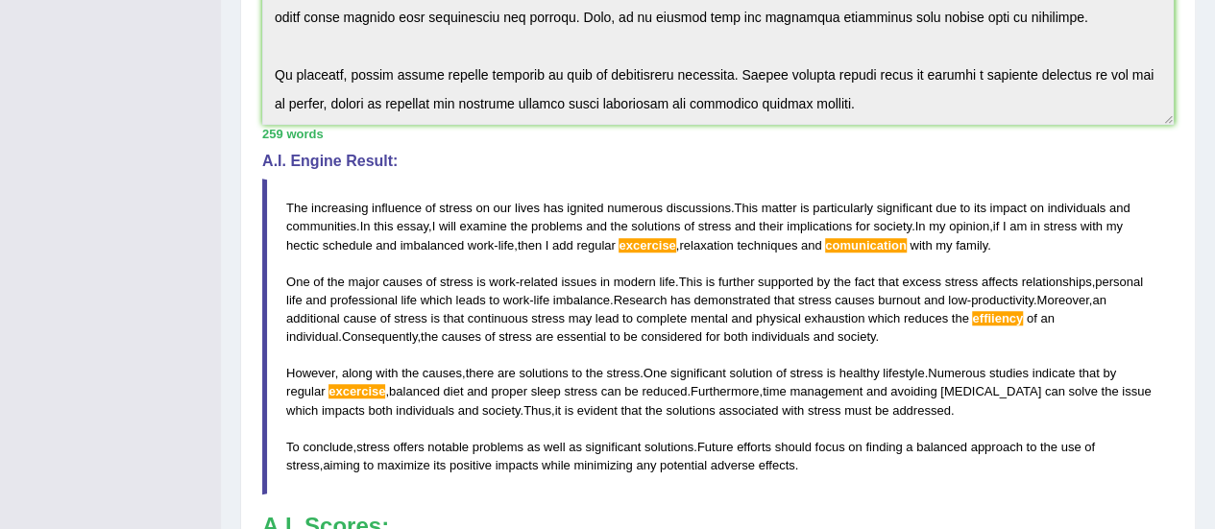
scroll to position [559, 0]
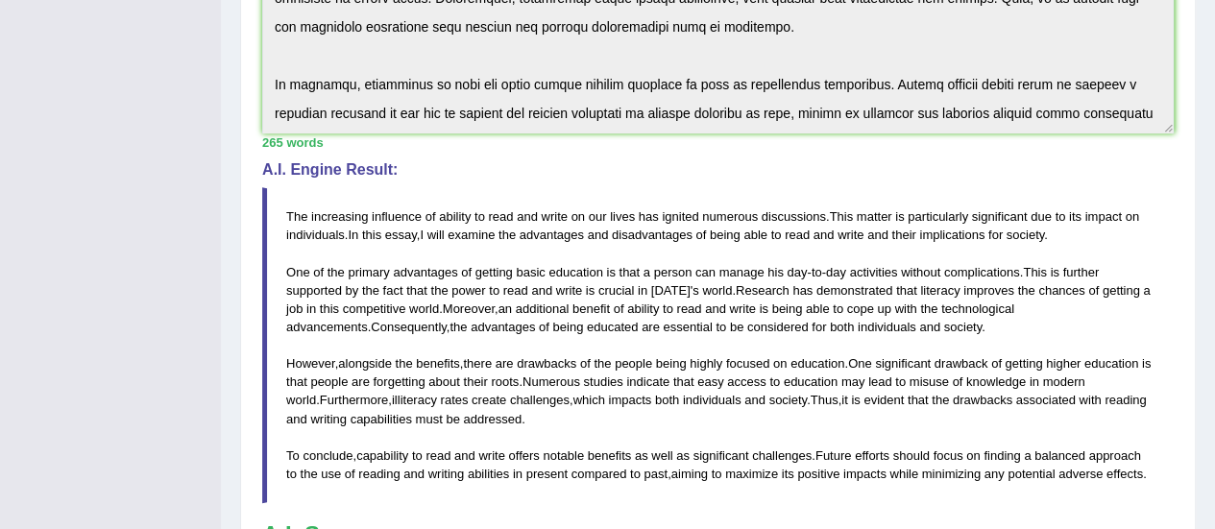
scroll to position [555, 0]
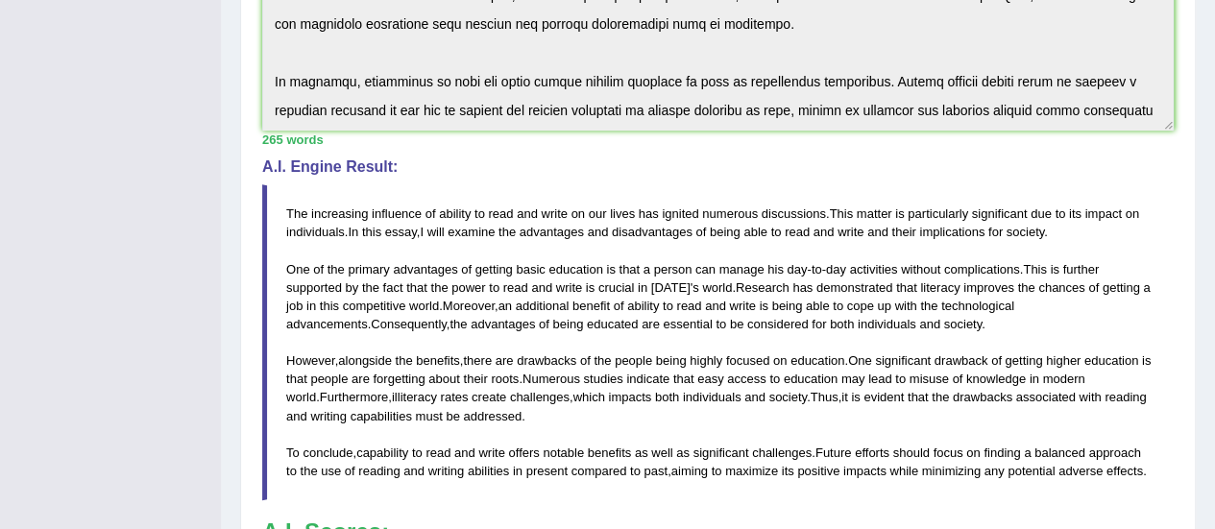
drag, startPoint x: 436, startPoint y: 205, endPoint x: 566, endPoint y: 213, distance: 129.9
click at [566, 213] on blockquote "The increasing influence of ability to read and write on our lives has ignited …" at bounding box center [717, 342] width 911 height 316
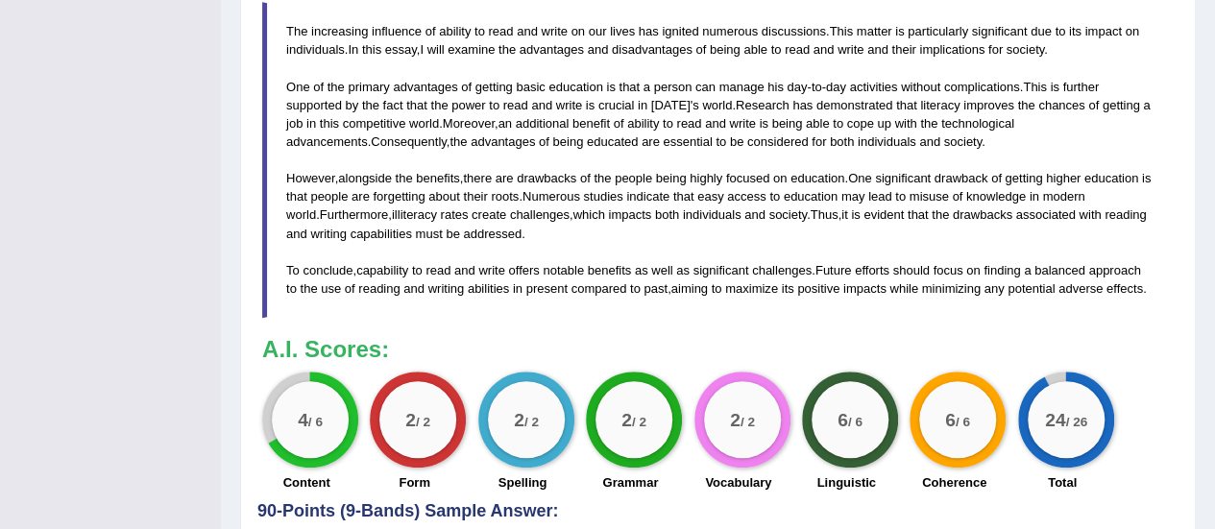
scroll to position [693, 0]
